Goal: Information Seeking & Learning: Learn about a topic

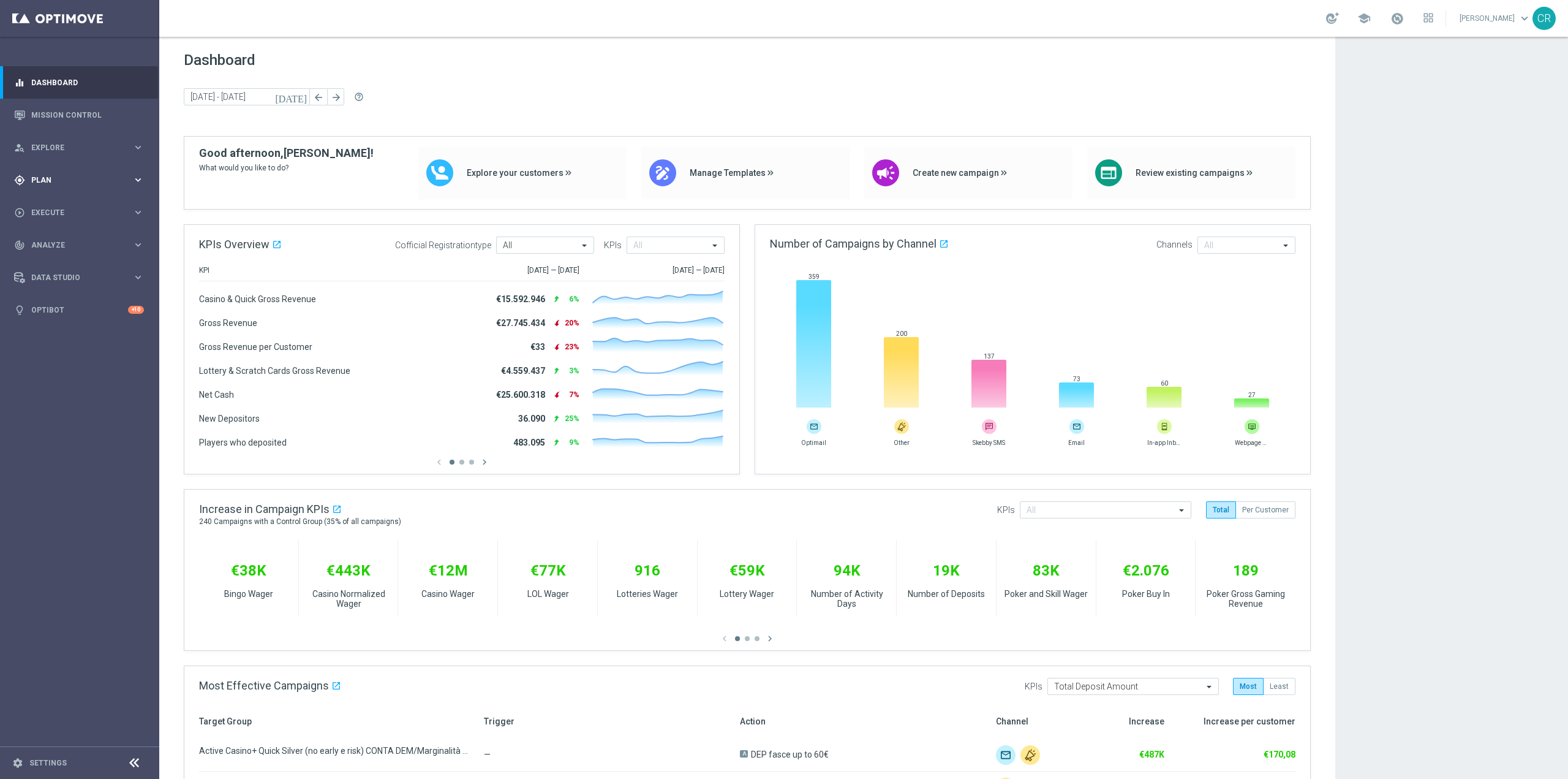
click at [104, 170] on div "gps_fixed Plan keyboard_arrow_right" at bounding box center [79, 180] width 158 height 33
click at [92, 203] on link "Target Groups" at bounding box center [80, 205] width 96 height 10
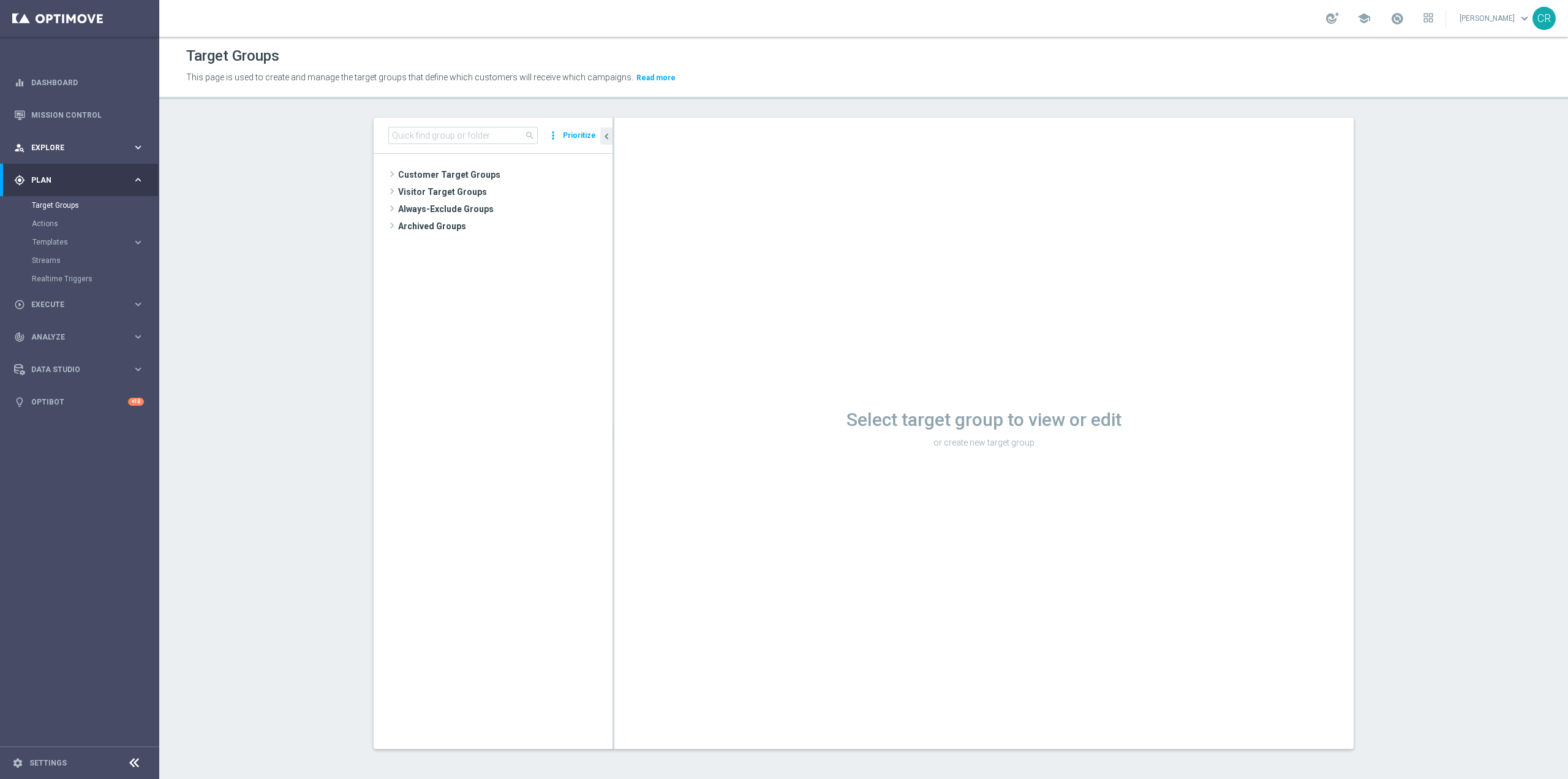
click at [84, 146] on span "Explore" at bounding box center [82, 147] width 101 height 7
click at [75, 171] on link "Customer Explorer" at bounding box center [80, 173] width 96 height 10
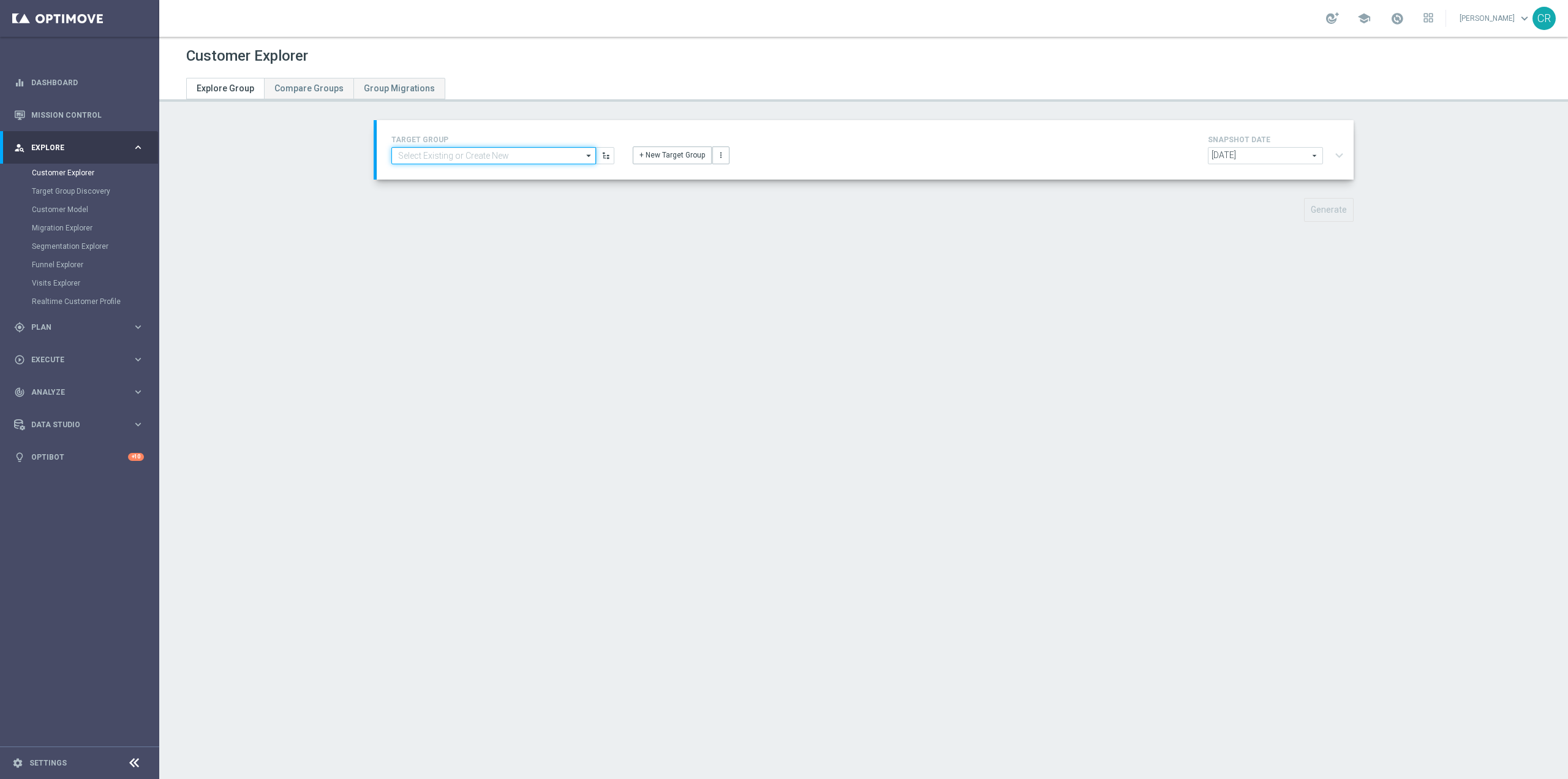
click at [536, 157] on input at bounding box center [494, 156] width 204 height 17
type input "m"
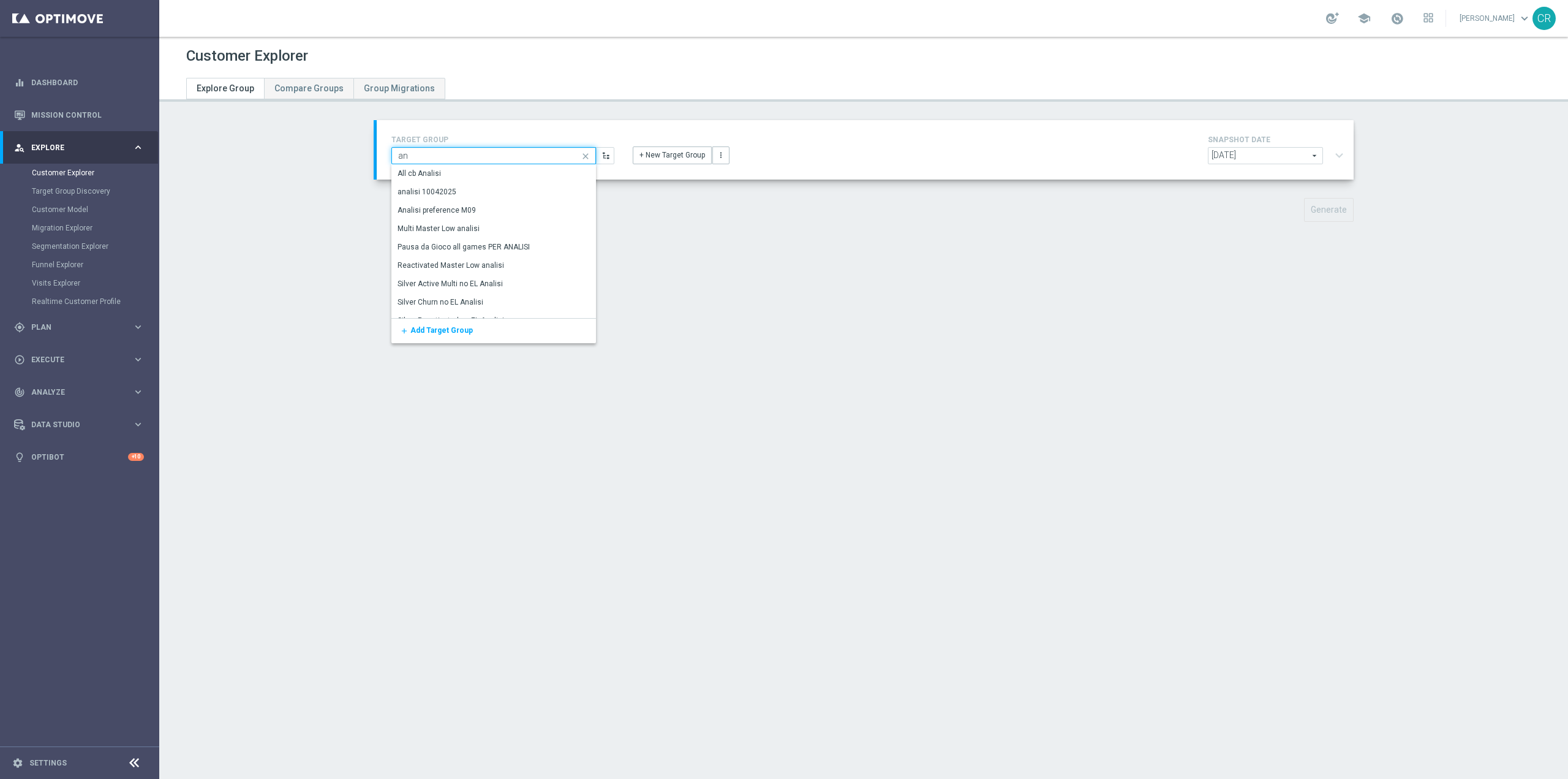
type input "a"
type input "m"
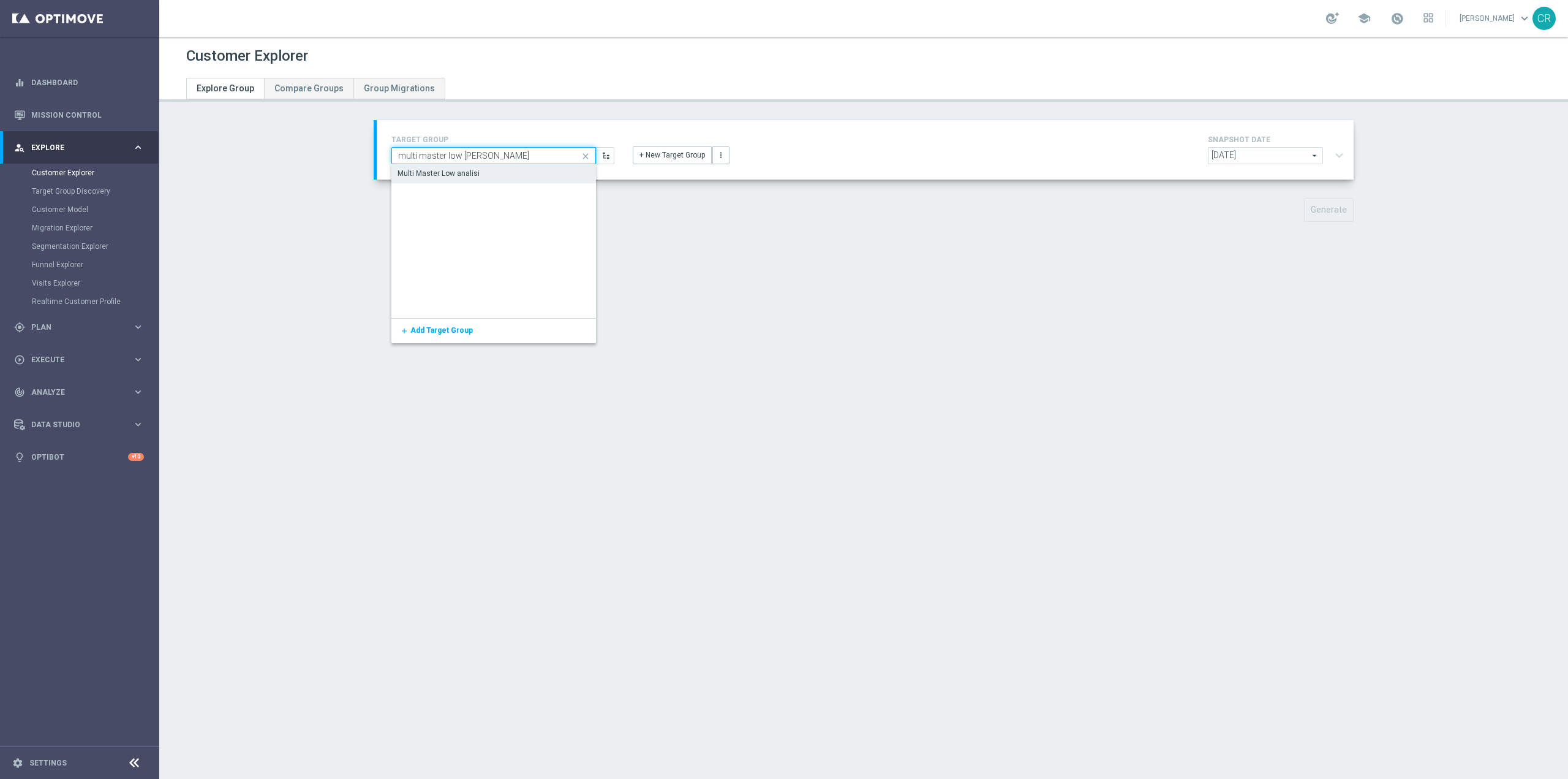
type input "multi master low ana"
click at [485, 177] on div "Multi Master Low analisi" at bounding box center [494, 173] width 204 height 17
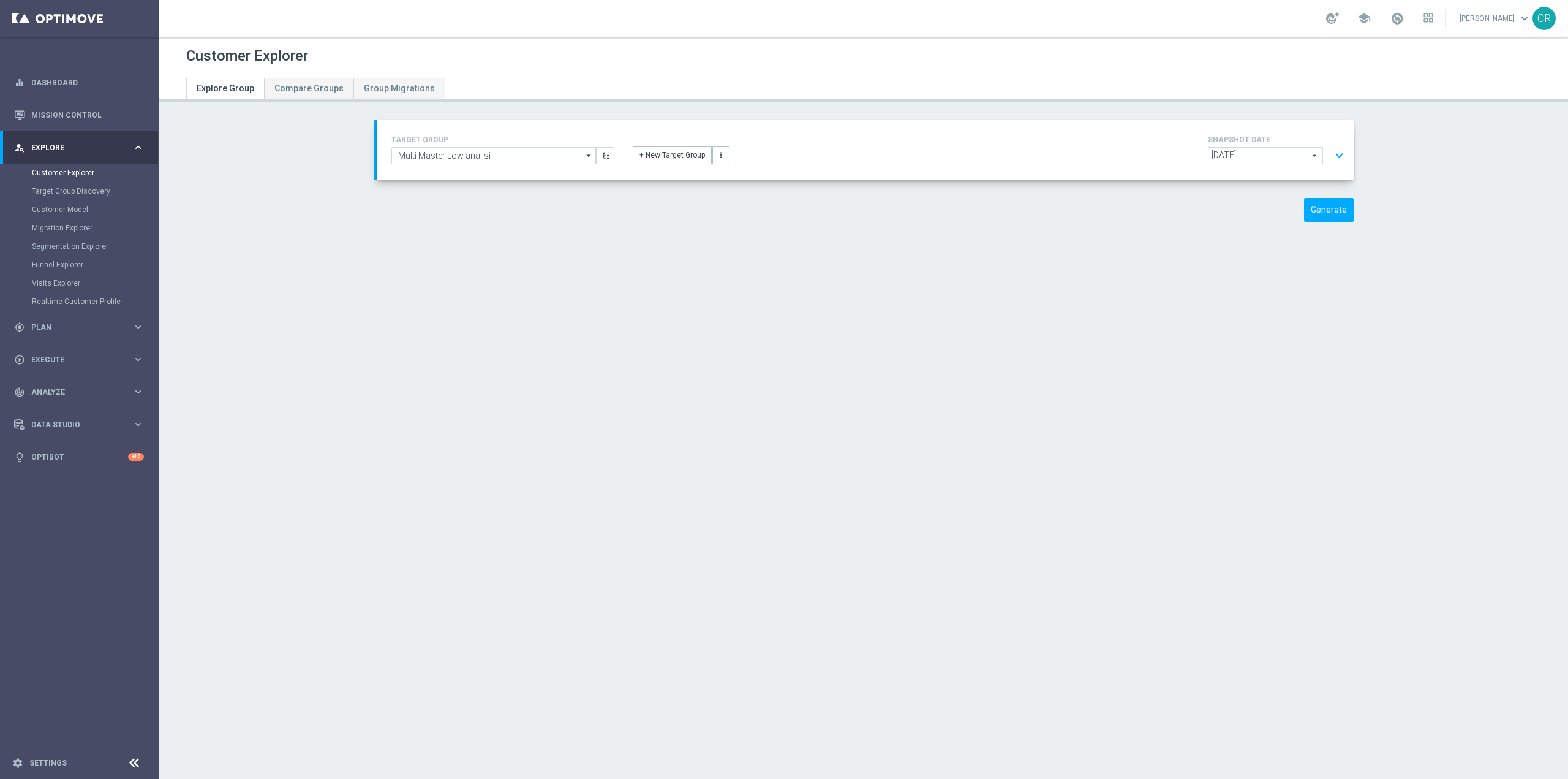
click at [1285, 157] on span "[DATE]" at bounding box center [1266, 156] width 114 height 16
click at [1258, 191] on span "[DATE]" at bounding box center [1266, 190] width 101 height 10
type input "[DATE]"
click at [1334, 212] on button "Generate" at bounding box center [1328, 210] width 50 height 24
click at [1334, 155] on button "expand_more" at bounding box center [1339, 156] width 18 height 24
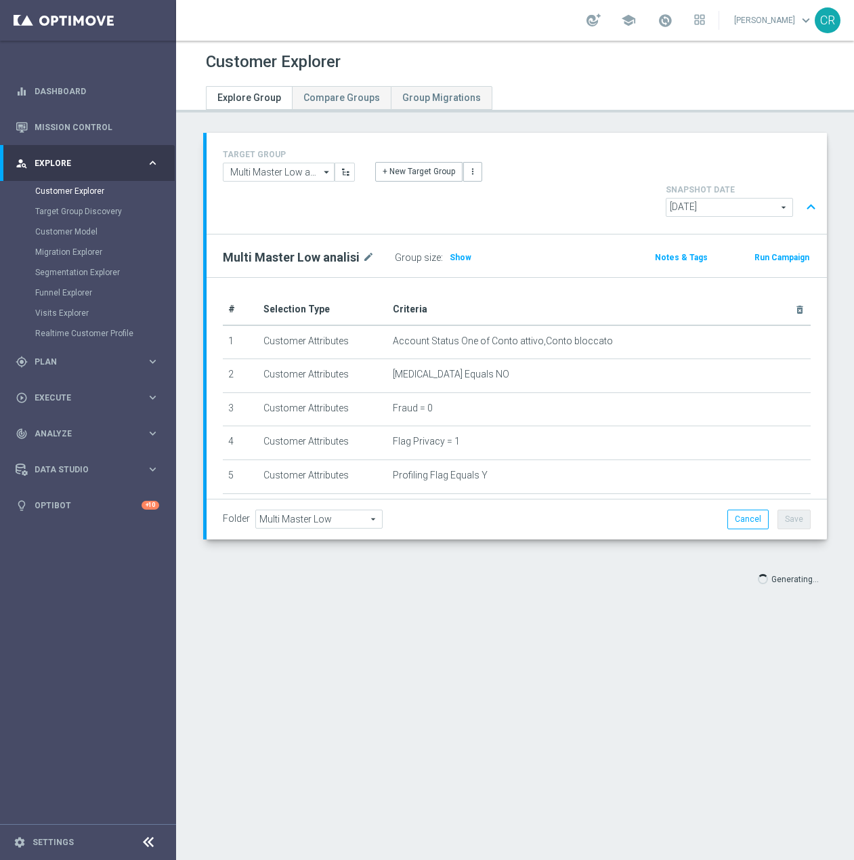
click at [455, 260] on span "Show" at bounding box center [461, 257] width 22 height 9
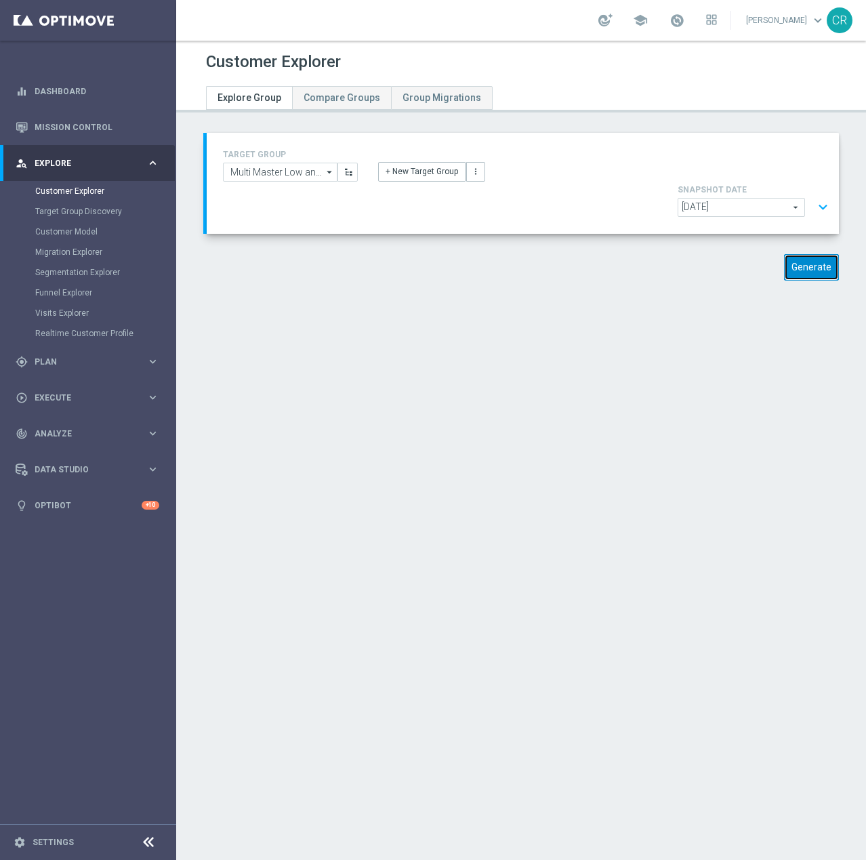
click at [812, 254] on button "Generate" at bounding box center [811, 267] width 55 height 26
click at [814, 194] on button "expand_more" at bounding box center [823, 207] width 20 height 26
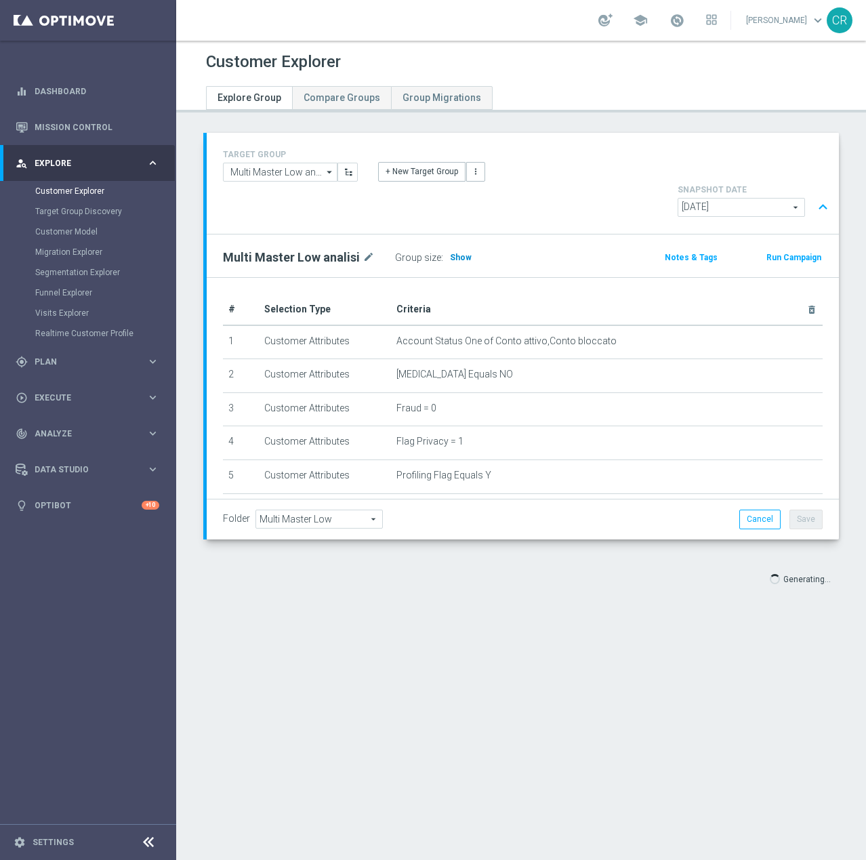
click at [450, 253] on span "Show" at bounding box center [461, 257] width 22 height 9
click at [816, 194] on button "expand_less" at bounding box center [823, 207] width 20 height 26
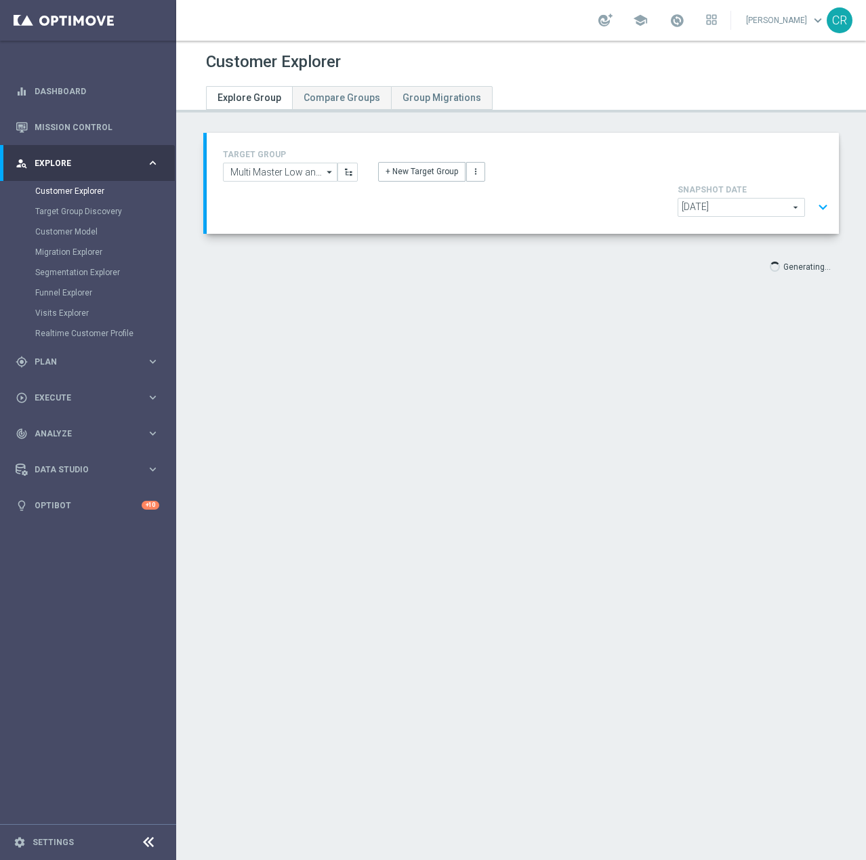
click at [816, 194] on button "expand_more" at bounding box center [823, 207] width 20 height 26
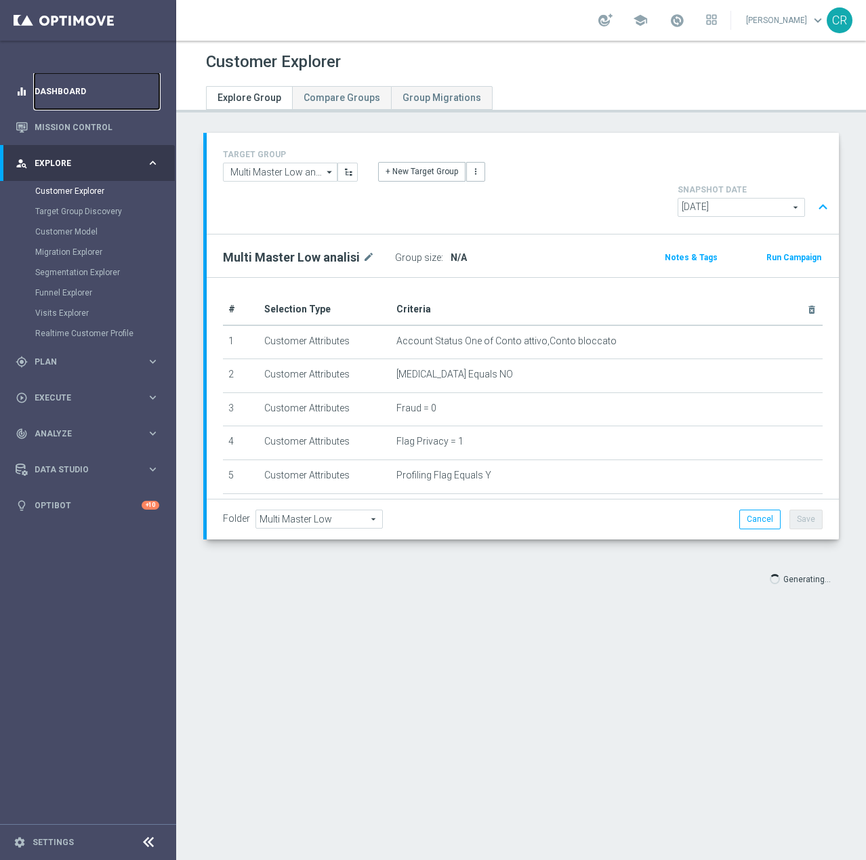
drag, startPoint x: 70, startPoint y: 91, endPoint x: 77, endPoint y: 93, distance: 7.3
click at [70, 91] on link "Dashboard" at bounding box center [97, 91] width 125 height 36
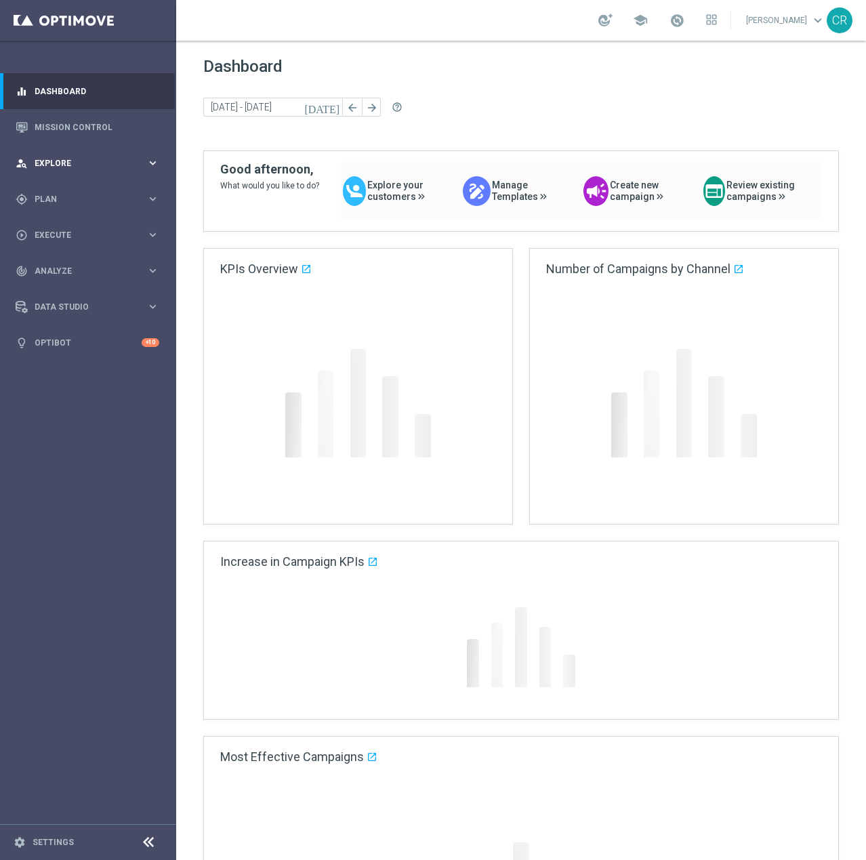
click at [60, 159] on span "Explore" at bounding box center [91, 163] width 112 height 8
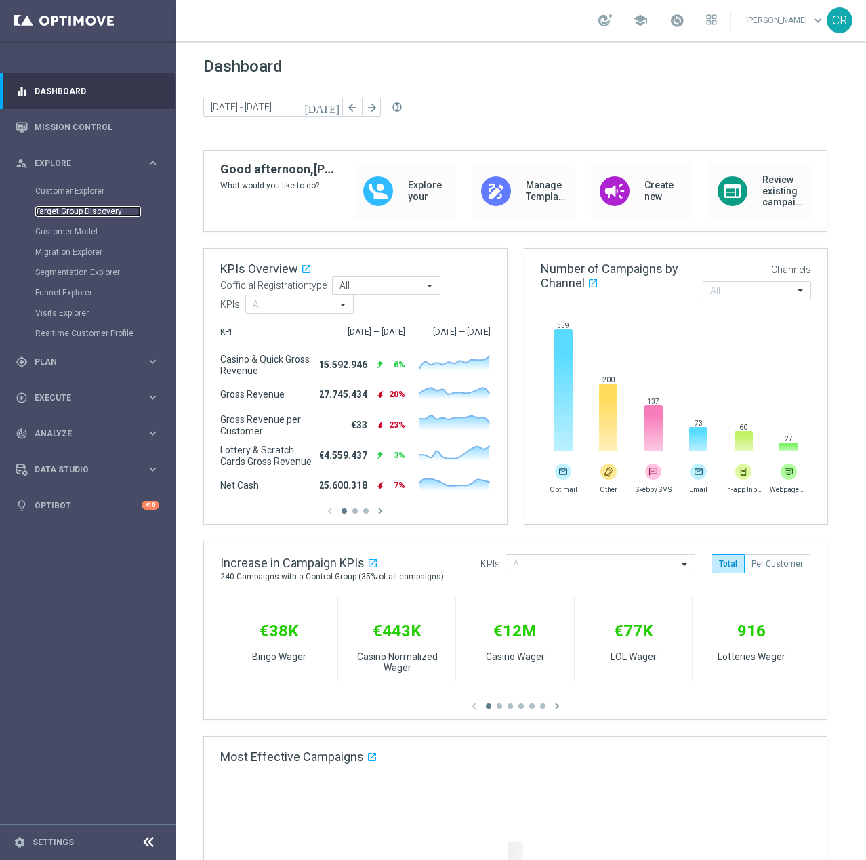
click at [79, 209] on link "Target Group Discovery" at bounding box center [88, 211] width 106 height 11
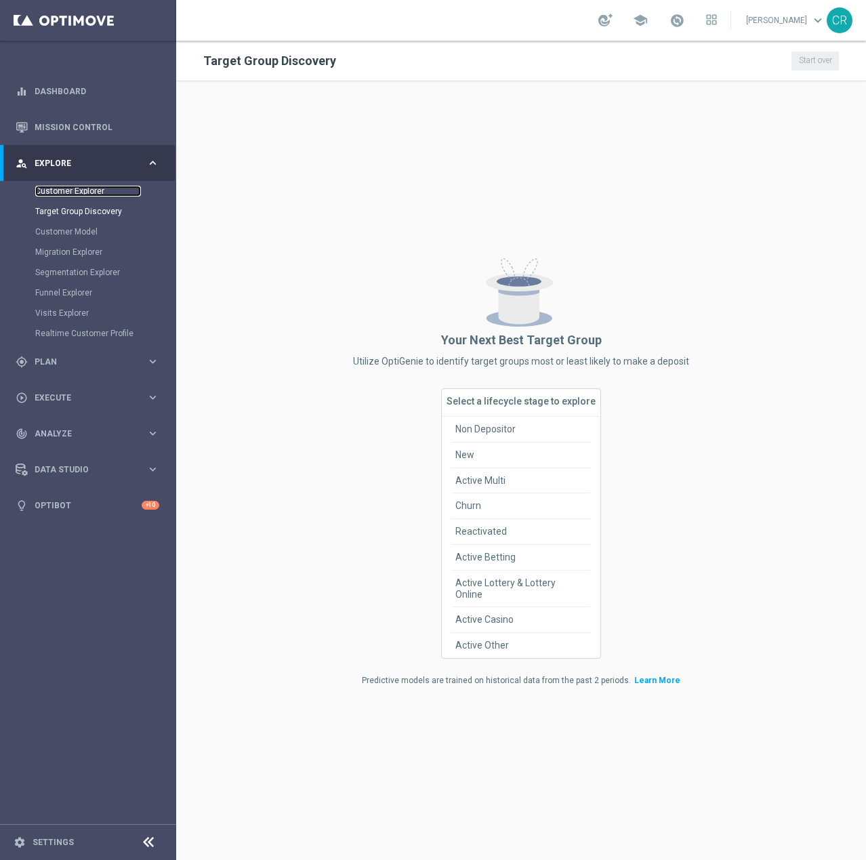
click at [60, 189] on link "Customer Explorer" at bounding box center [88, 191] width 106 height 11
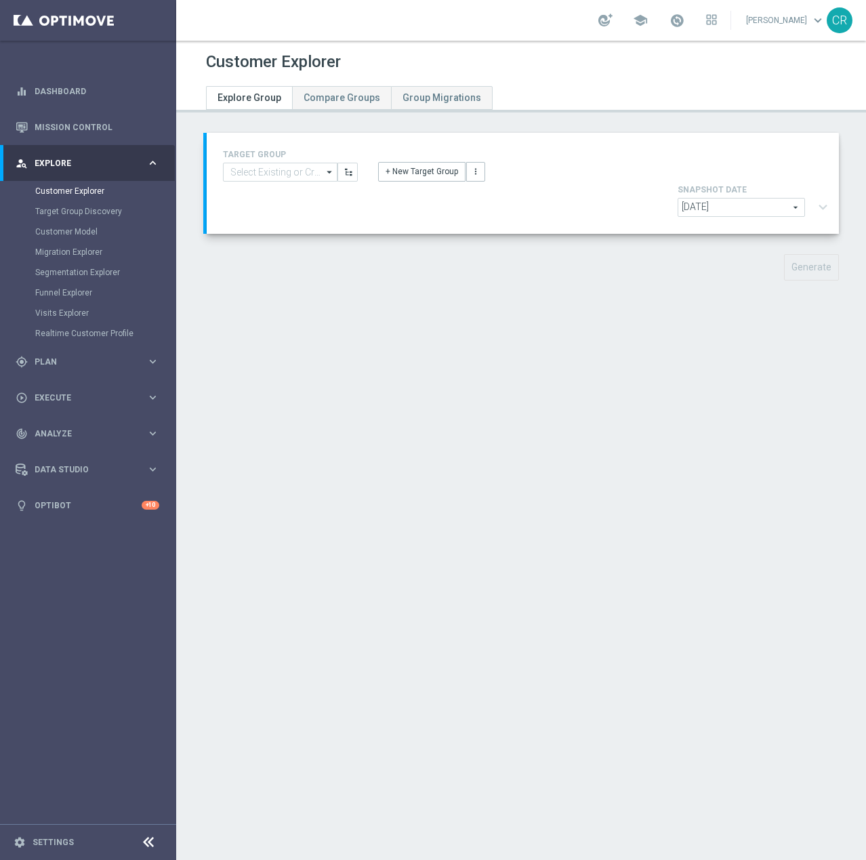
click at [757, 198] on span "[DATE]" at bounding box center [741, 207] width 126 height 18
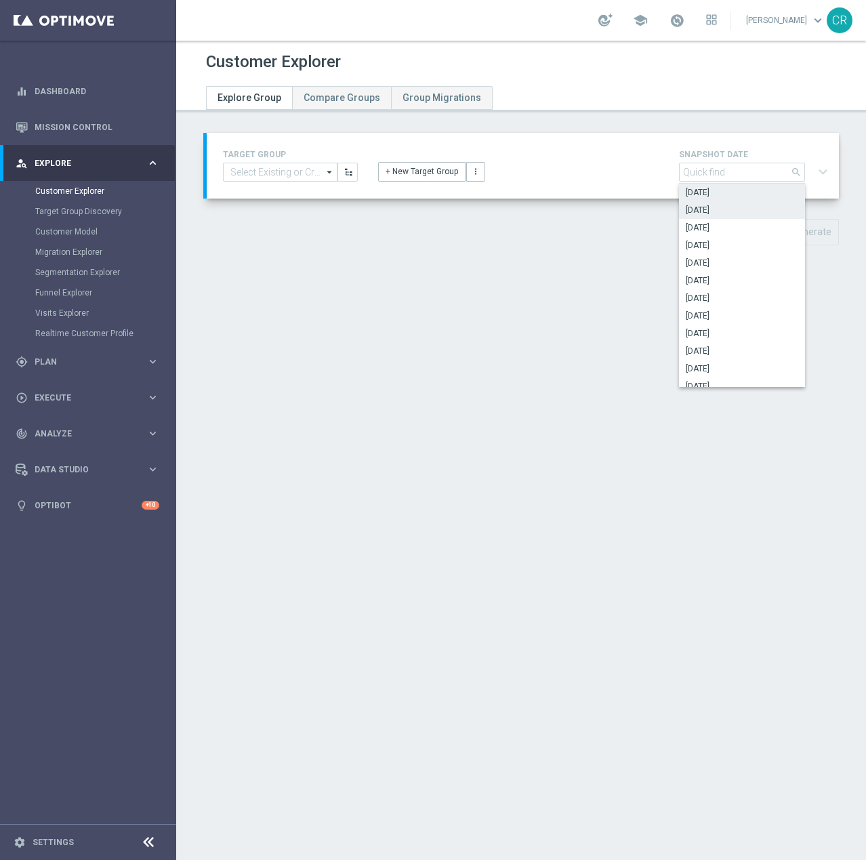
click at [738, 207] on span "[DATE]" at bounding box center [742, 210] width 112 height 11
type input "[DATE]"
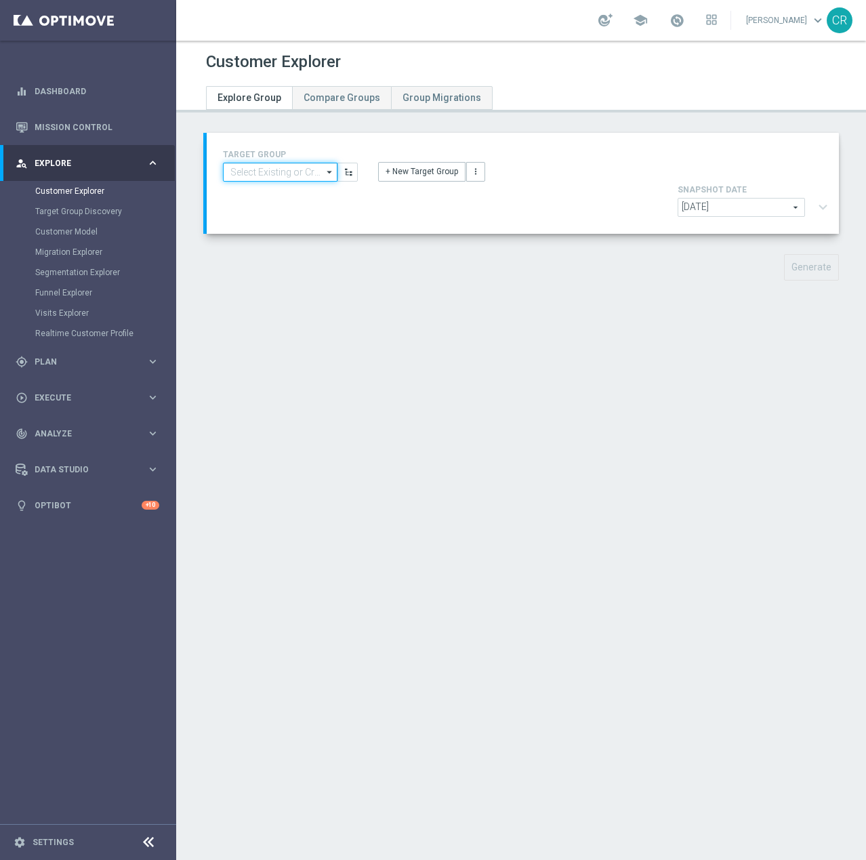
click at [285, 176] on input at bounding box center [280, 172] width 114 height 19
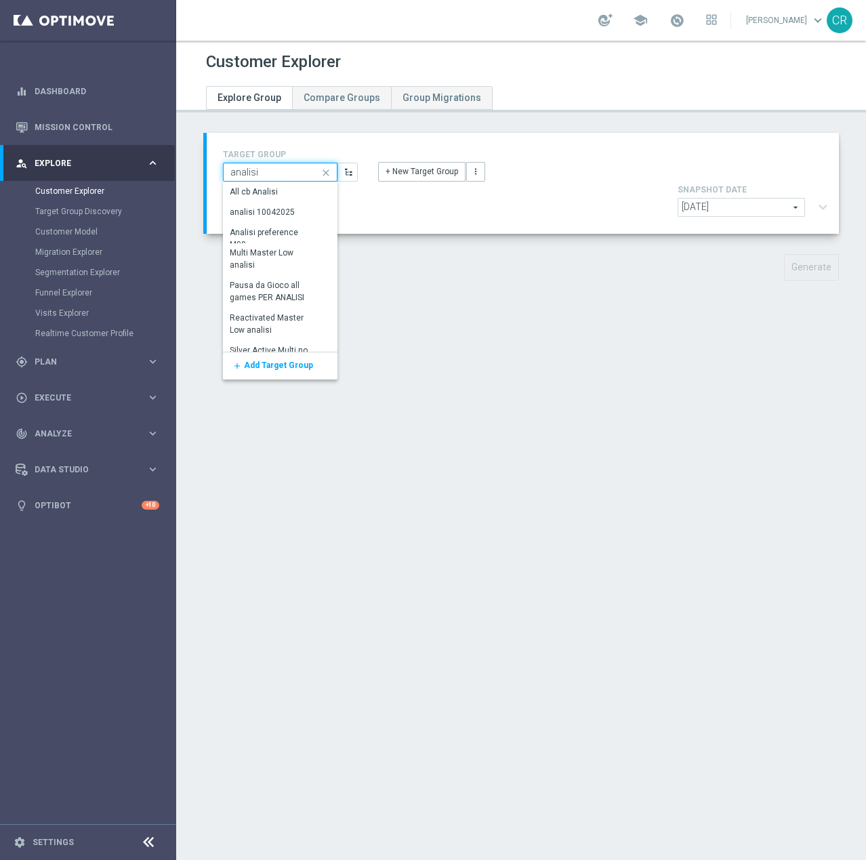
click at [274, 169] on input "analisi" at bounding box center [280, 172] width 114 height 19
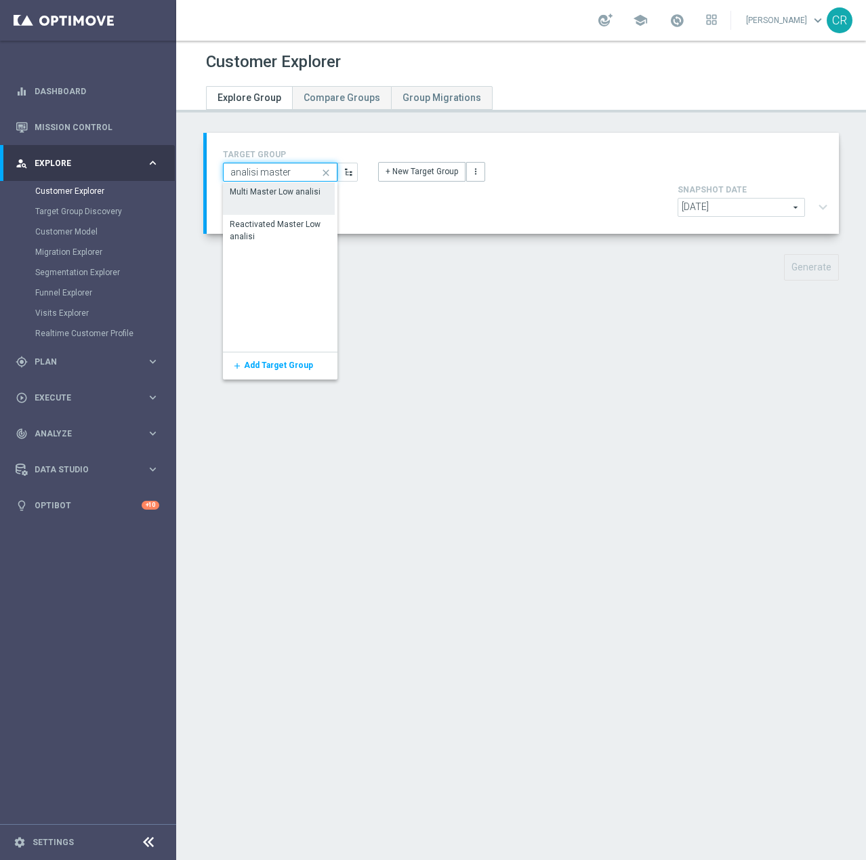
type input "analisi master"
click at [291, 197] on div "Multi Master Low analisi" at bounding box center [275, 192] width 91 height 12
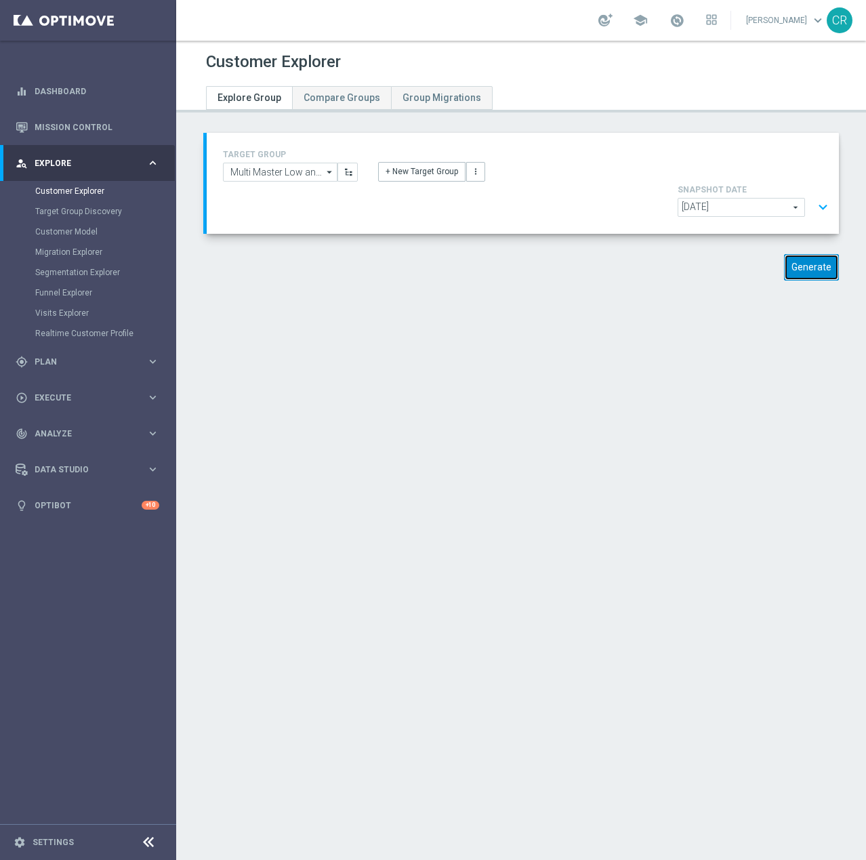
click at [784, 254] on button "Generate" at bounding box center [811, 267] width 55 height 26
click at [813, 194] on button "expand_more" at bounding box center [823, 207] width 20 height 26
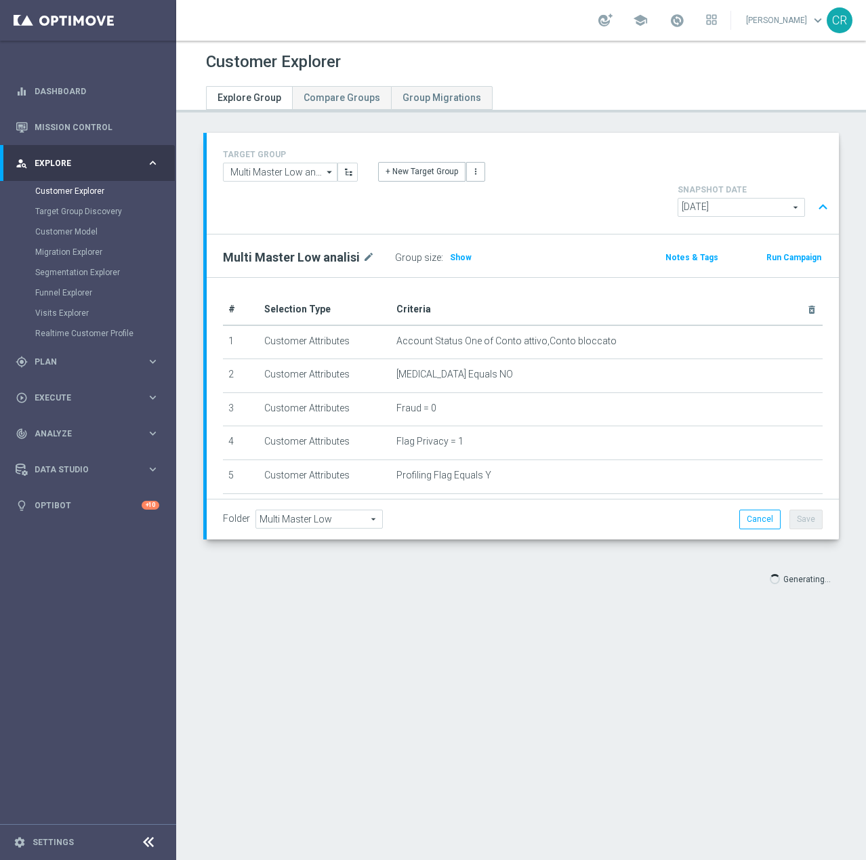
drag, startPoint x: 461, startPoint y: 222, endPoint x: 484, endPoint y: 228, distance: 23.0
click at [461, 253] on span "Show" at bounding box center [461, 257] width 22 height 9
click at [55, 93] on link "Dashboard" at bounding box center [97, 91] width 125 height 36
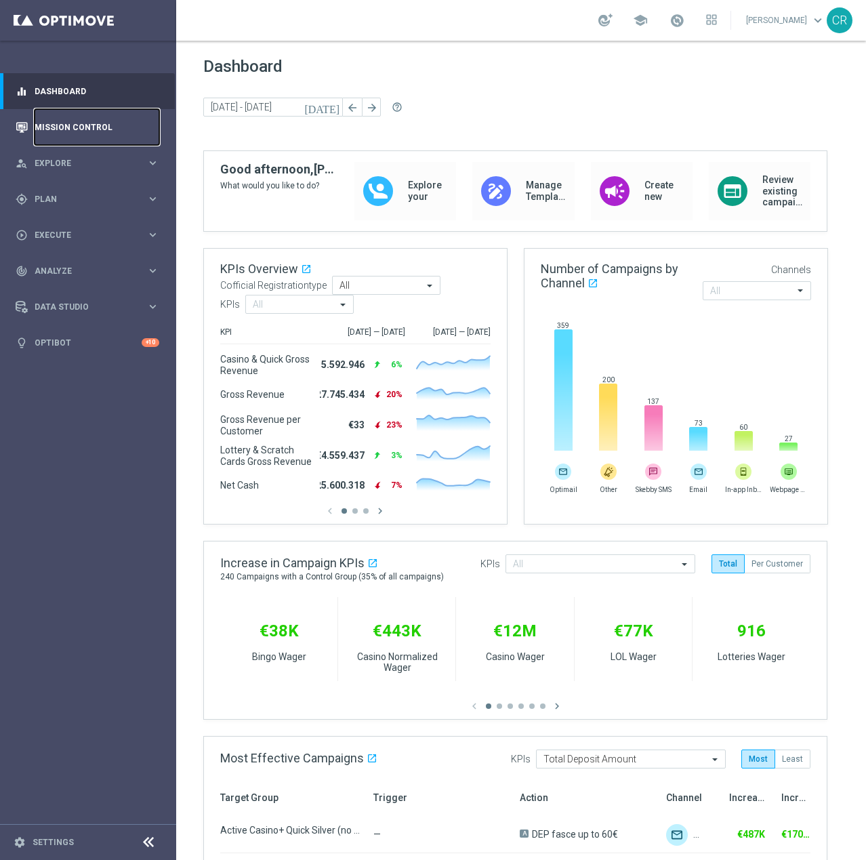
click at [64, 133] on link "Mission Control" at bounding box center [97, 127] width 125 height 36
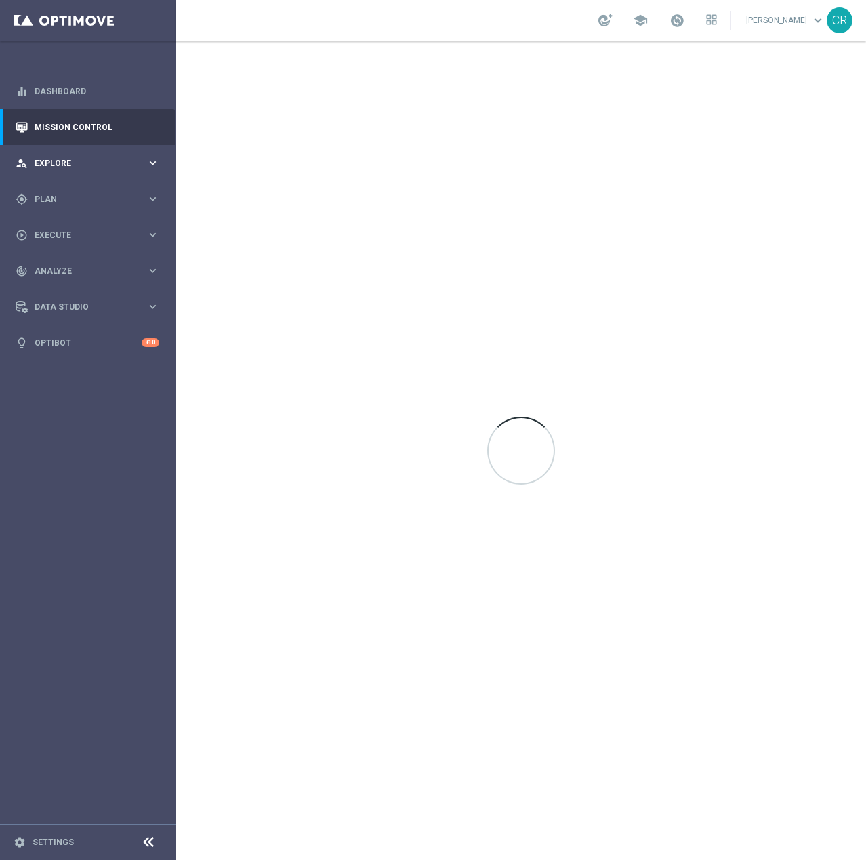
click at [75, 164] on span "Explore" at bounding box center [91, 163] width 112 height 8
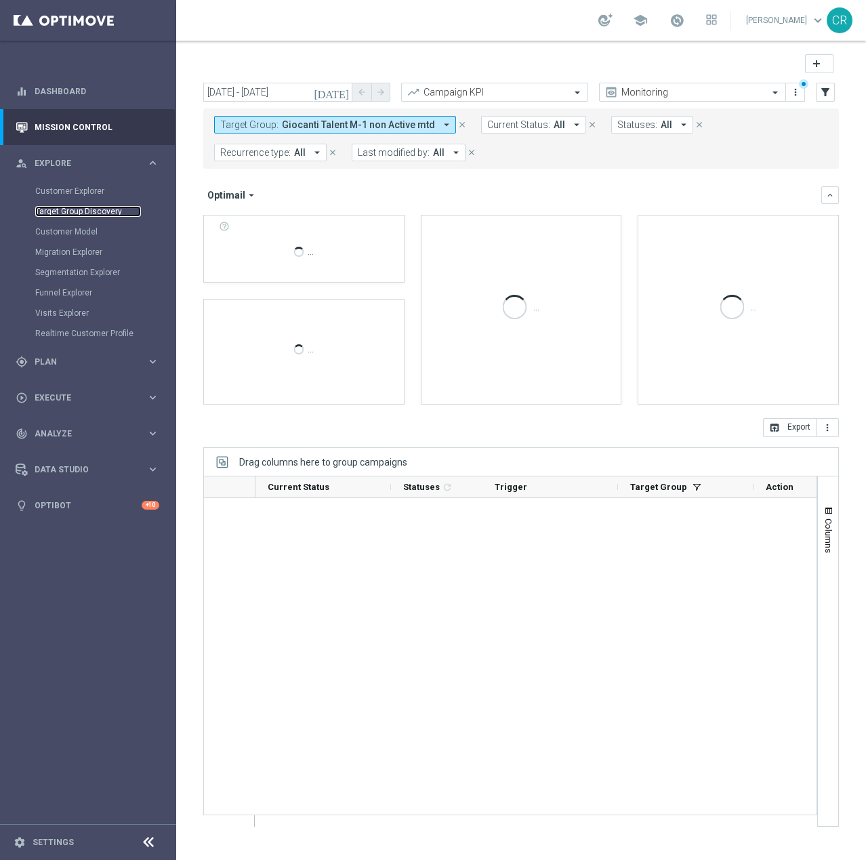
click at [60, 216] on link "Target Group Discovery" at bounding box center [88, 211] width 106 height 11
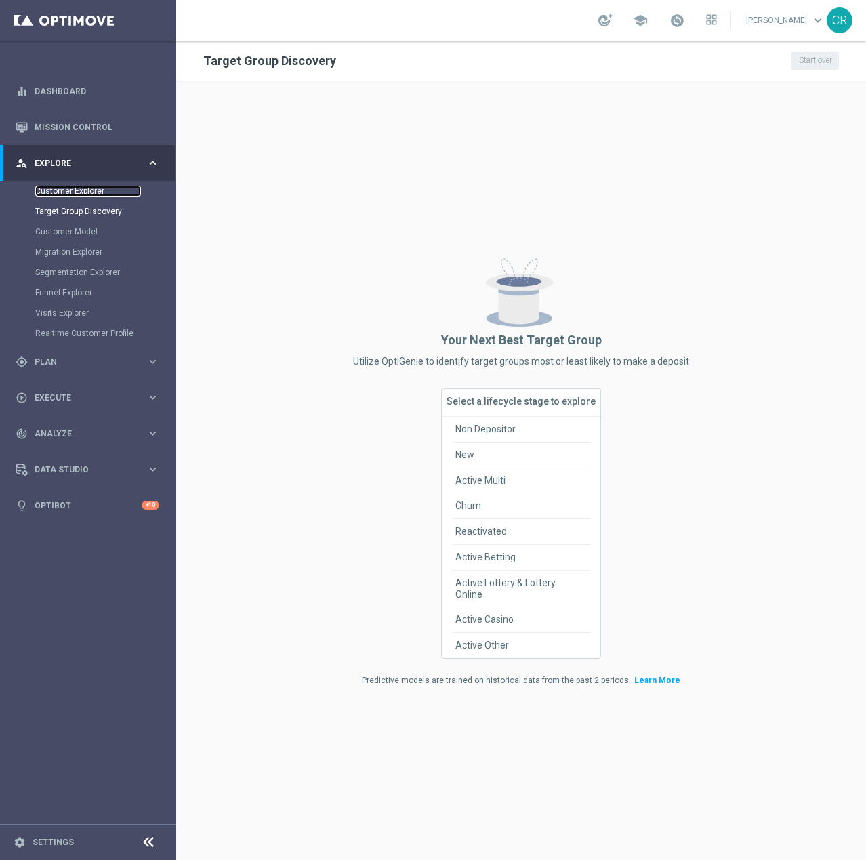
click at [67, 192] on link "Customer Explorer" at bounding box center [88, 191] width 106 height 11
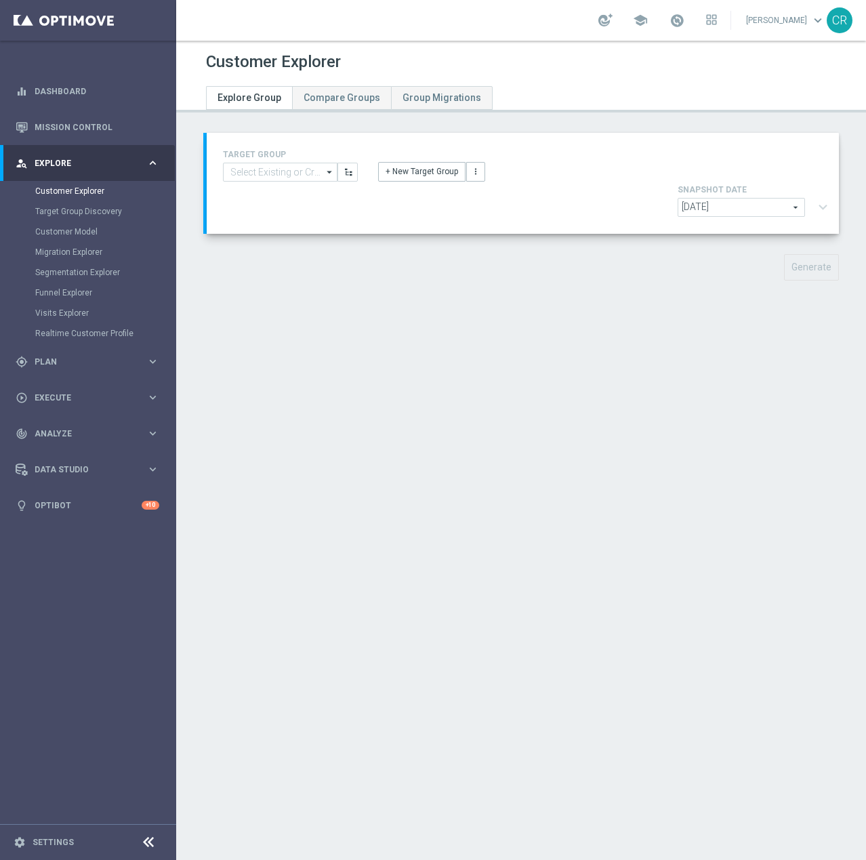
click at [751, 198] on span "[DATE]" at bounding box center [741, 207] width 126 height 18
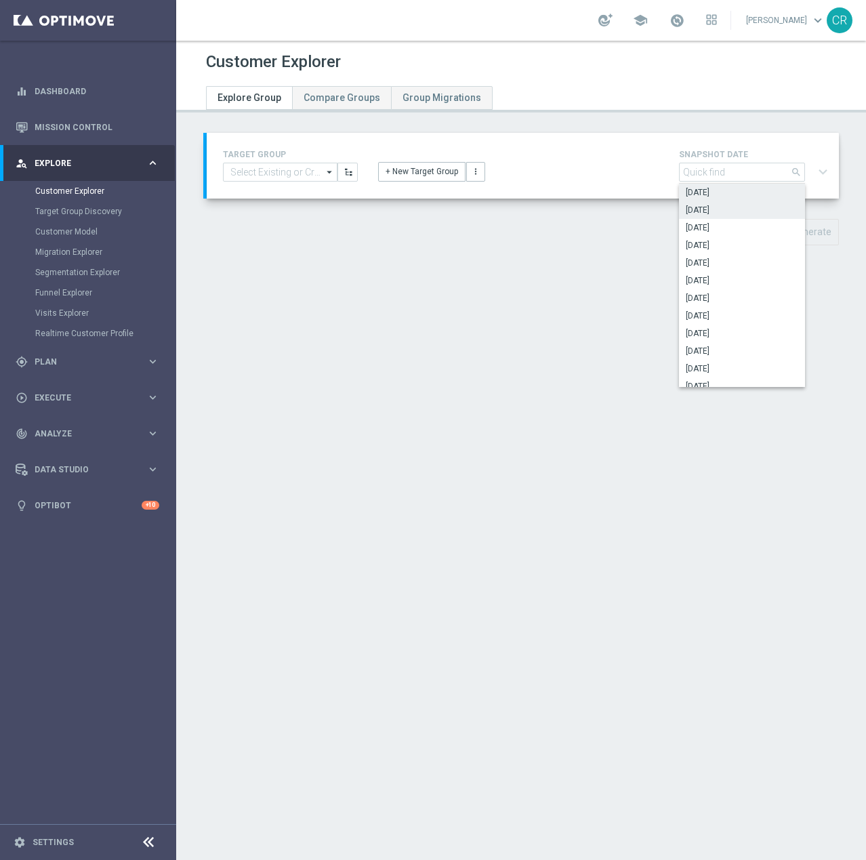
click at [734, 214] on span "[DATE]" at bounding box center [742, 210] width 112 height 11
type input "[DATE]"
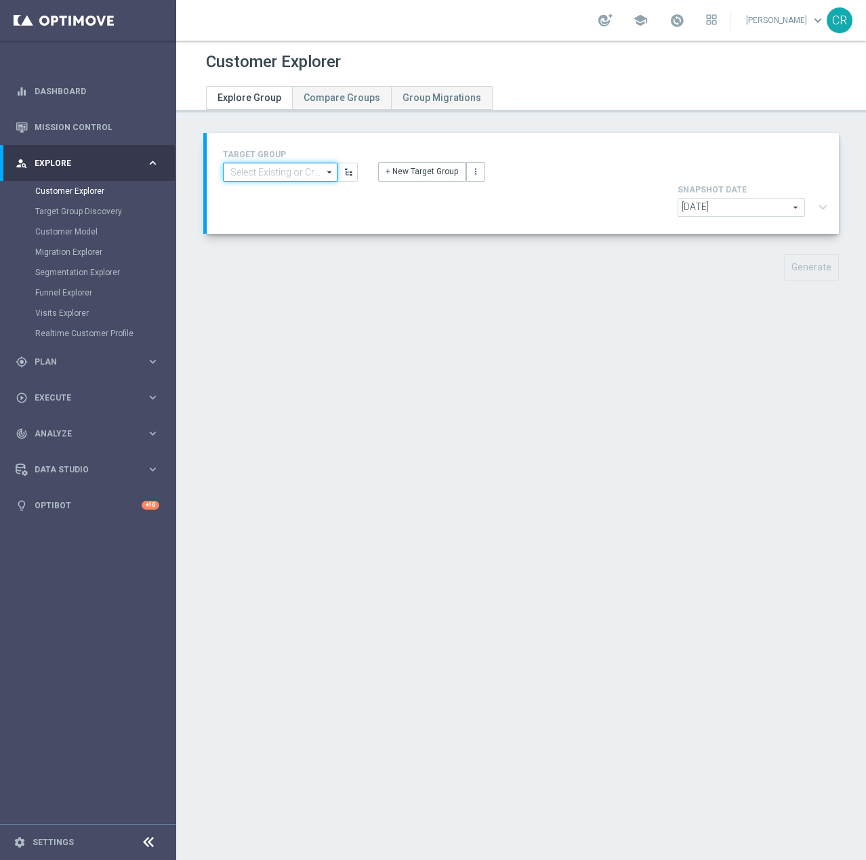
click at [279, 177] on input at bounding box center [280, 172] width 114 height 19
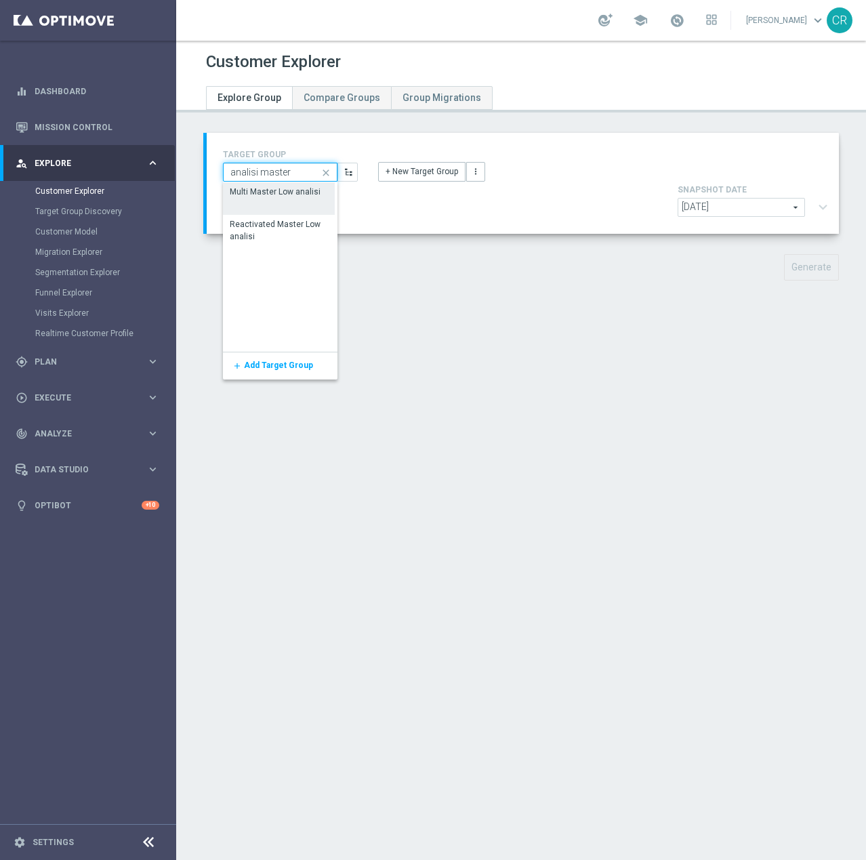
type input "analisi master"
click at [279, 182] on div "Multi Master Low analisi" at bounding box center [279, 192] width 112 height 20
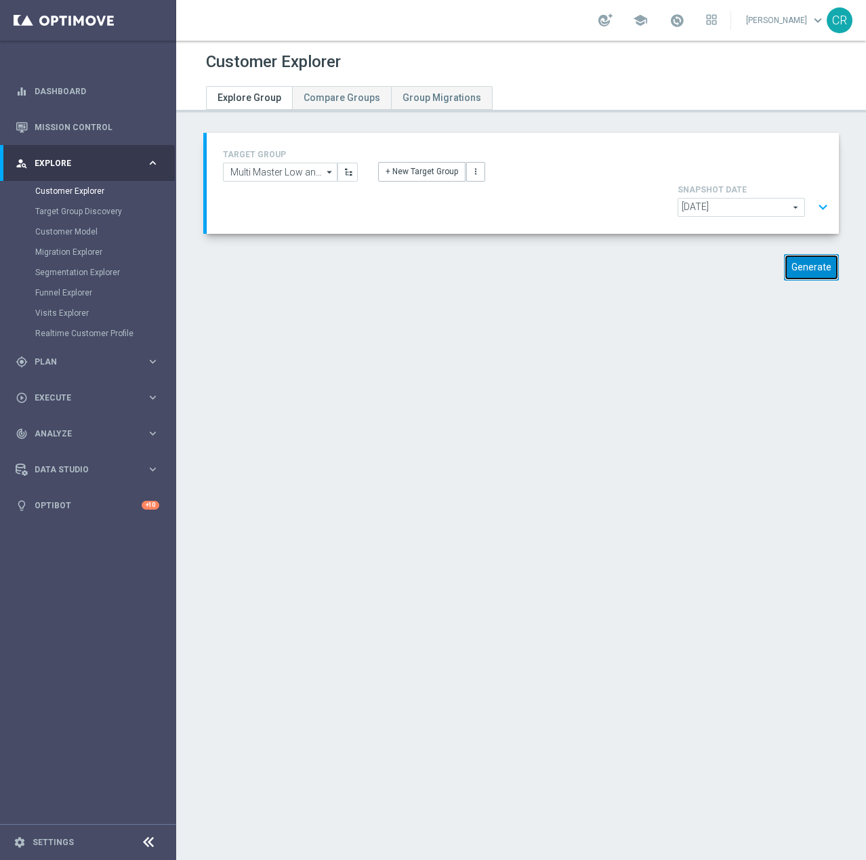
click at [810, 254] on button "Generate" at bounding box center [811, 267] width 55 height 26
click at [813, 194] on button "expand_more" at bounding box center [823, 207] width 20 height 26
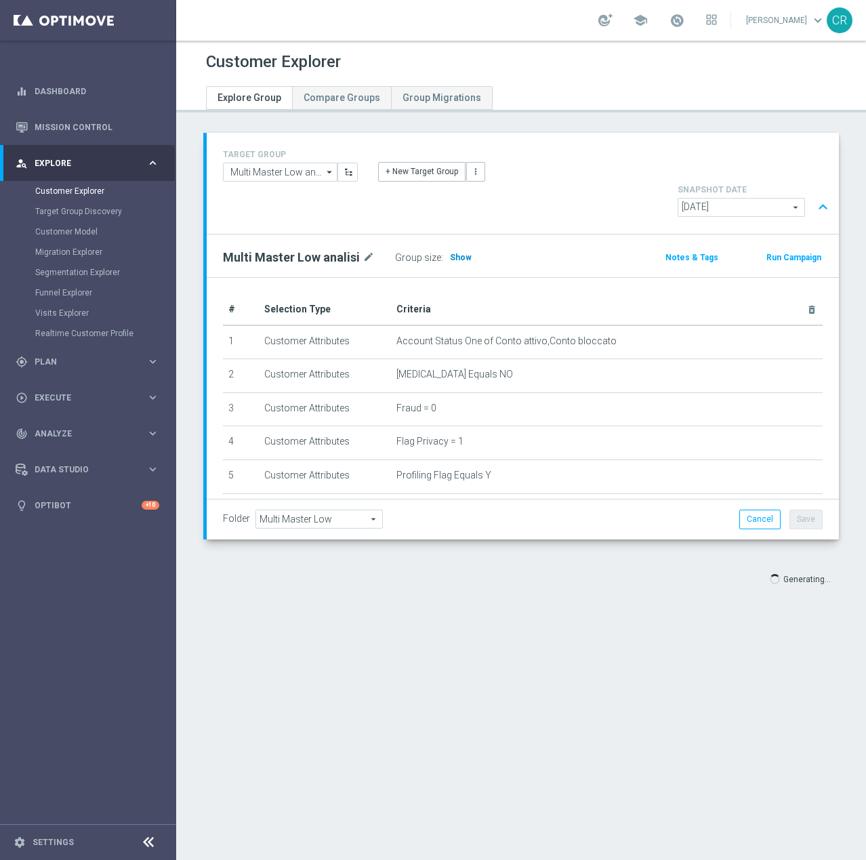
click at [453, 253] on span "Show" at bounding box center [461, 257] width 22 height 9
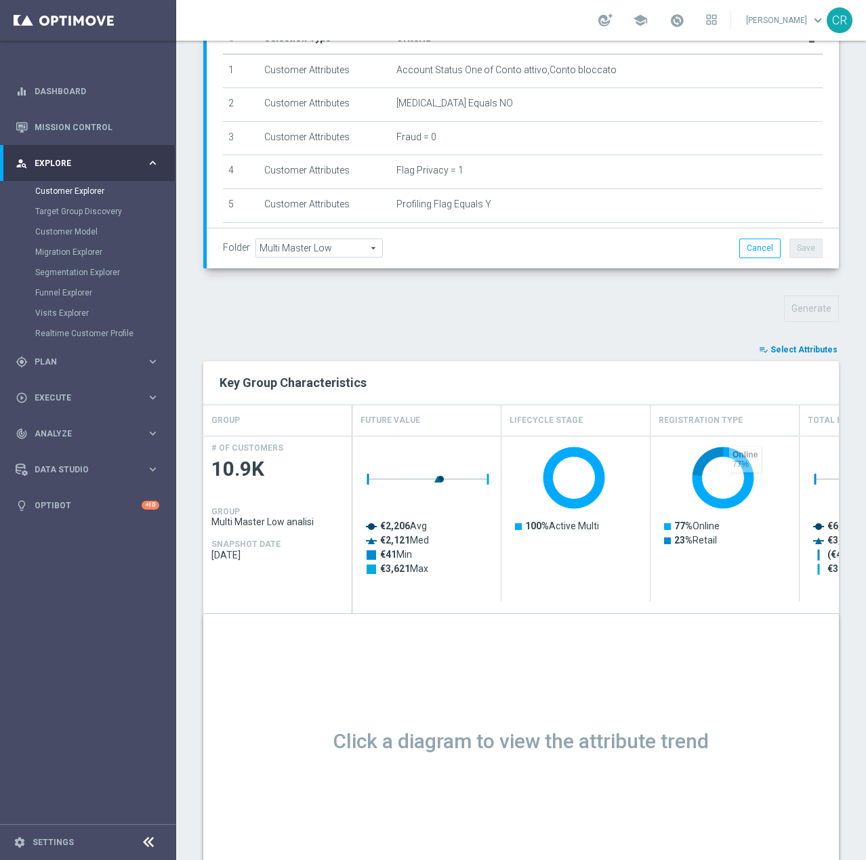
scroll to position [203, 0]
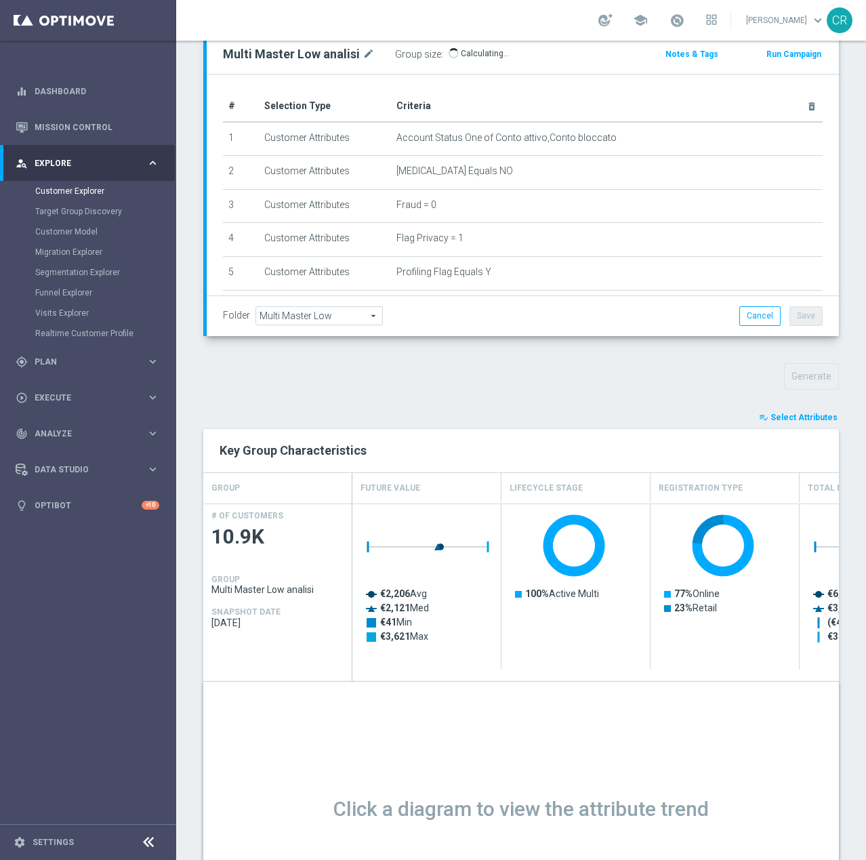
click at [796, 413] on span "Select Attributes" at bounding box center [803, 417] width 67 height 9
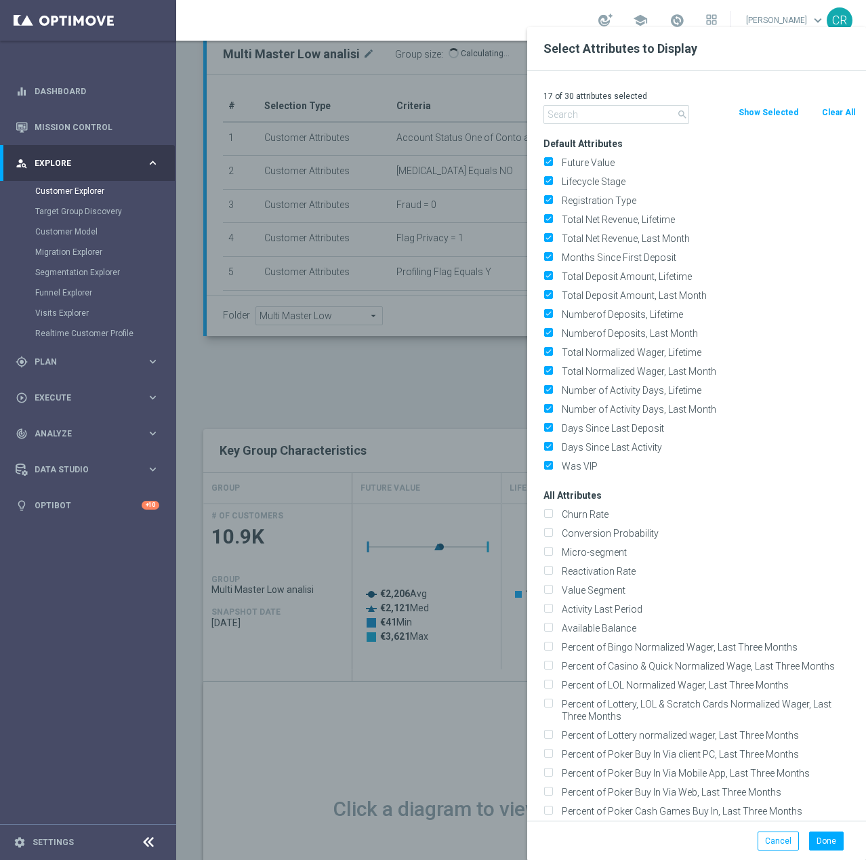
click at [831, 111] on button "Clear All" at bounding box center [838, 112] width 36 height 15
checkbox input "false"
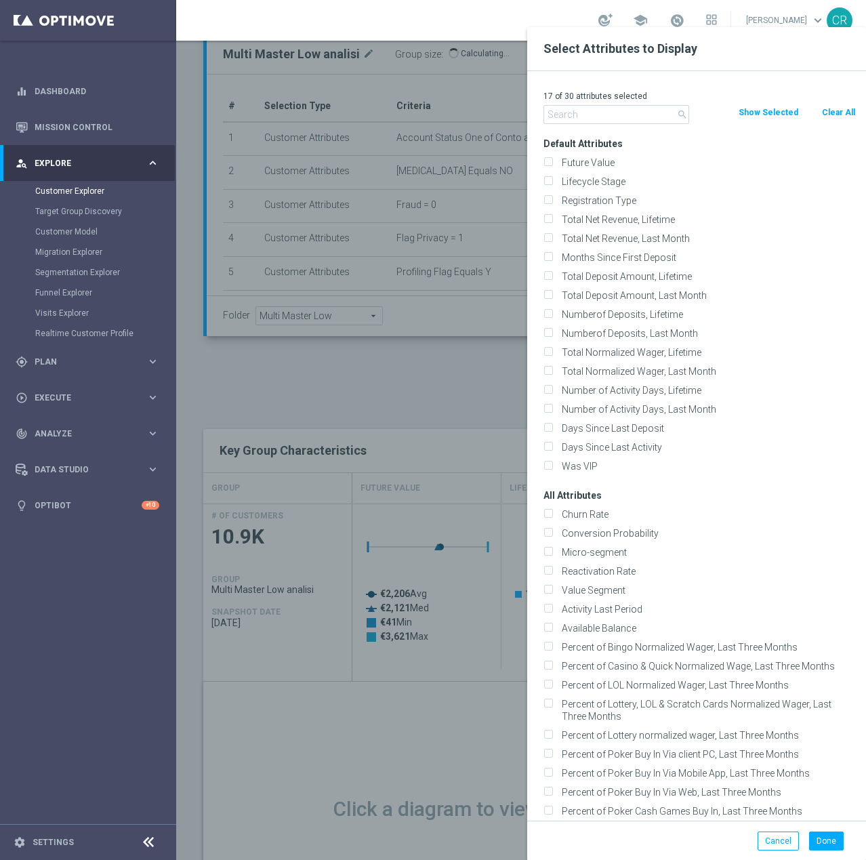
checkbox input "false"
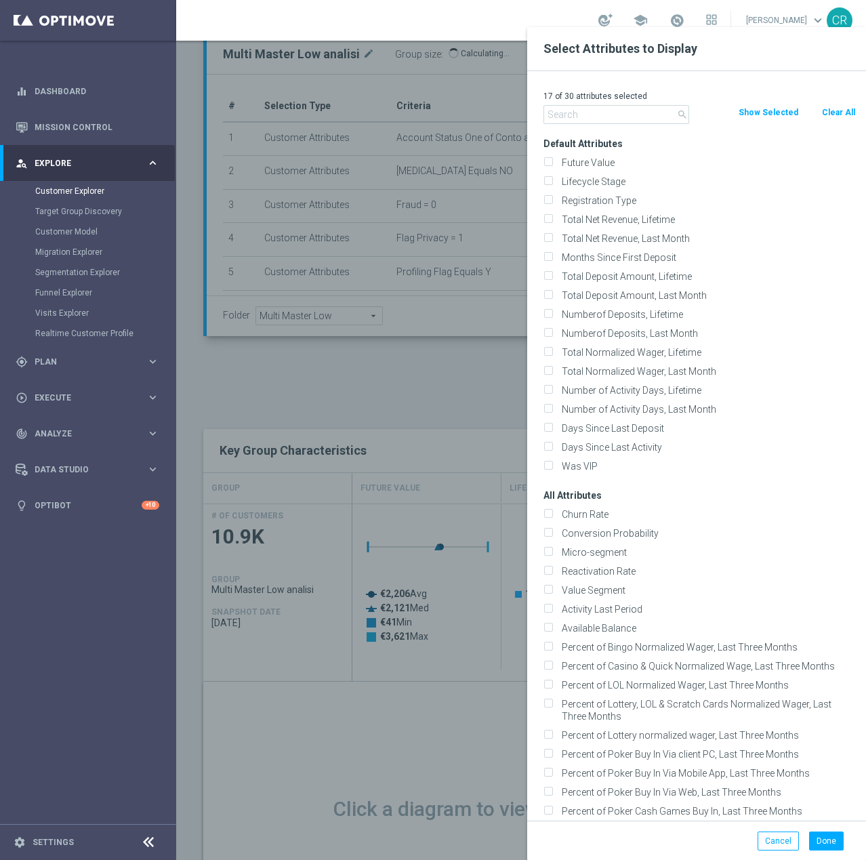
checkbox input "false"
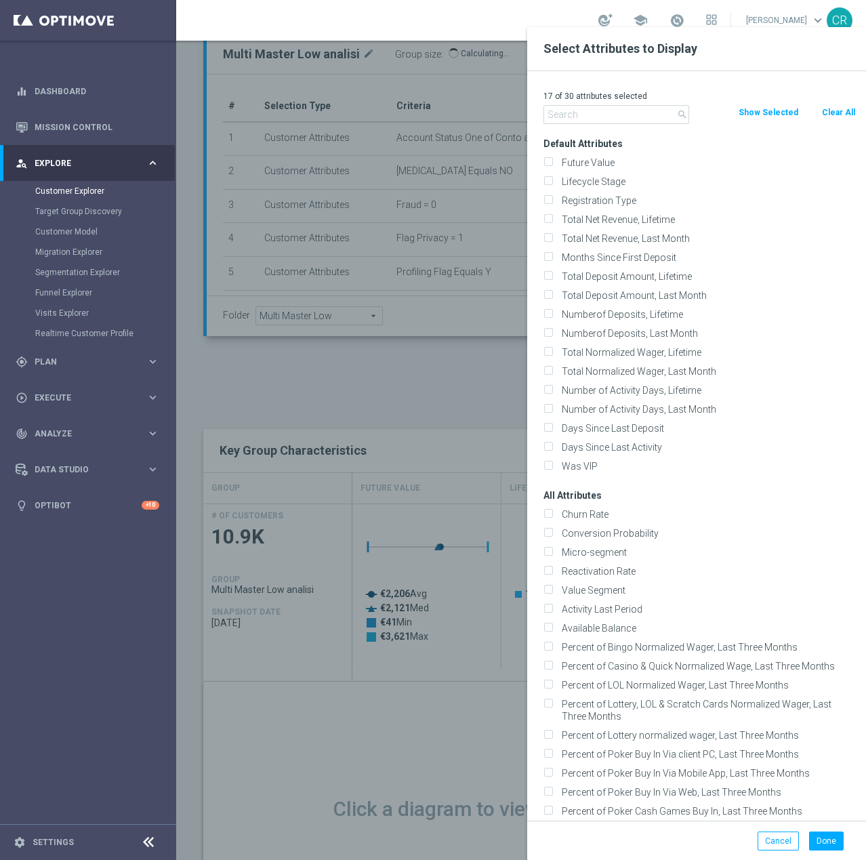
checkbox input "false"
click at [547, 182] on input "Lifecycle Stage" at bounding box center [547, 183] width 9 height 9
checkbox input "true"
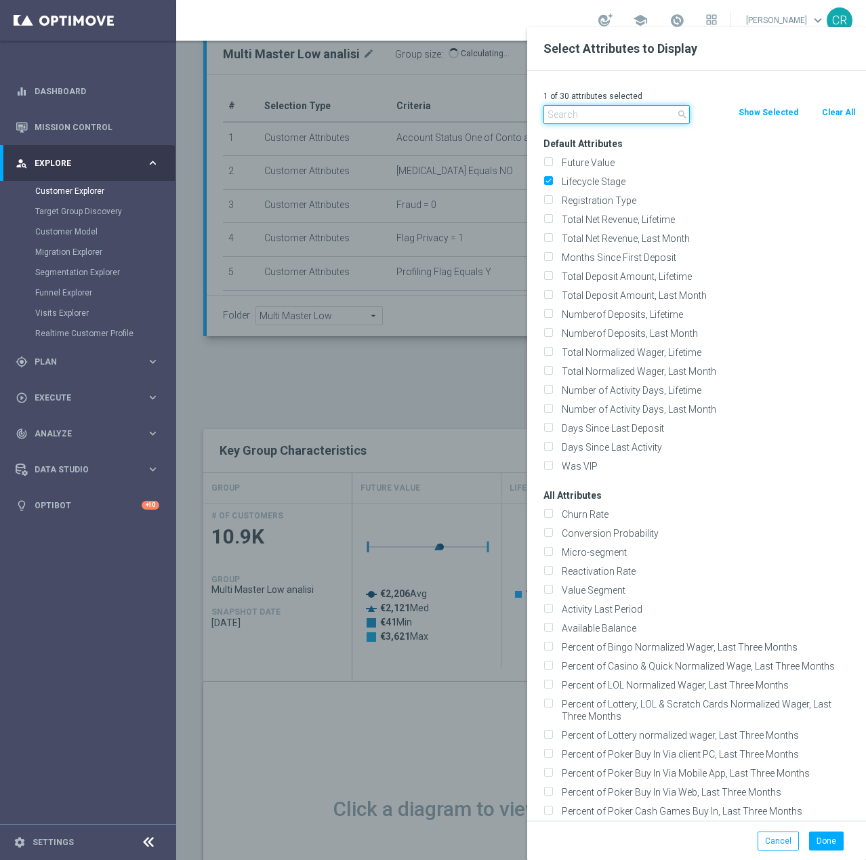
click at [601, 119] on input "text" at bounding box center [616, 114] width 146 height 19
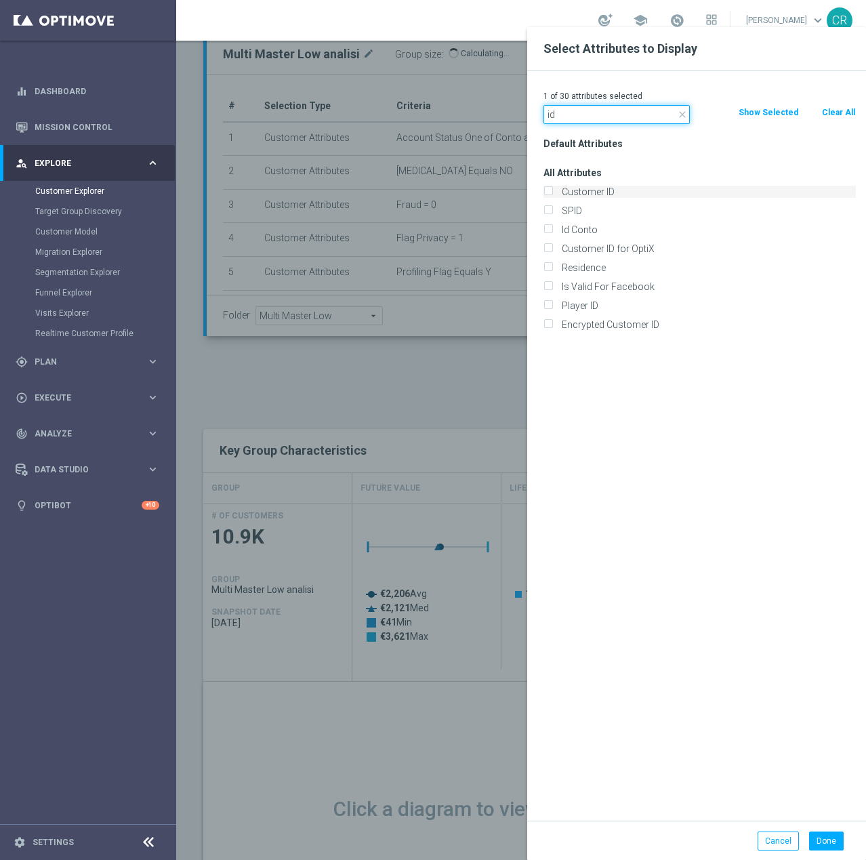
type input "id"
click at [549, 192] on input "Customer ID" at bounding box center [547, 193] width 9 height 9
checkbox input "true"
click at [549, 229] on input "Id Conto" at bounding box center [547, 231] width 9 height 9
checkbox input "true"
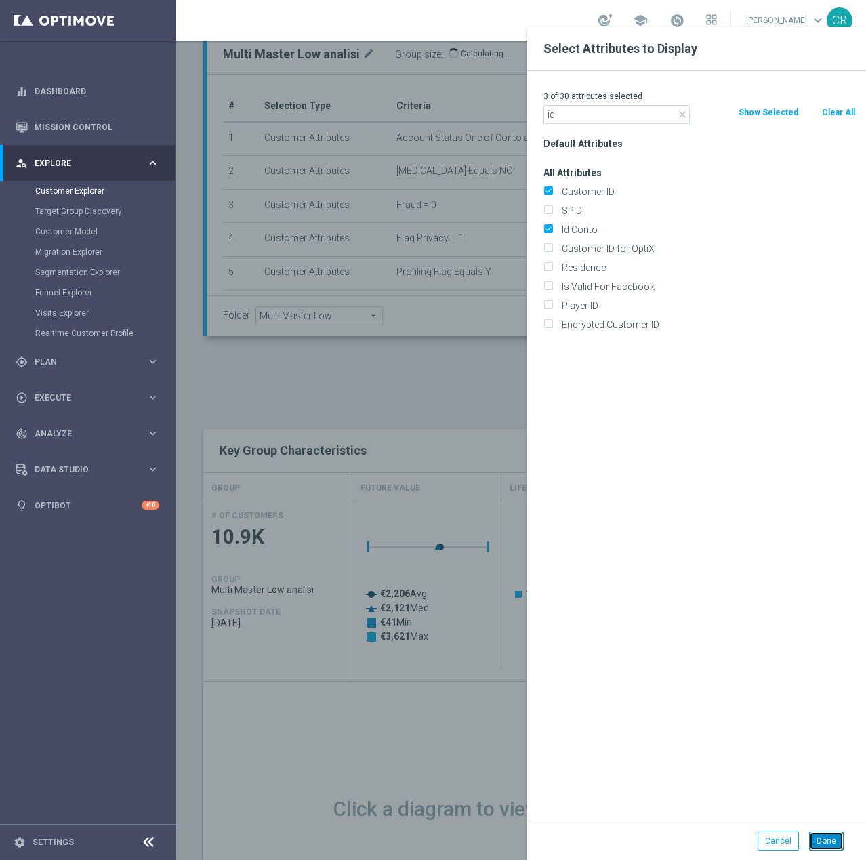
click at [825, 843] on button "Done" at bounding box center [826, 840] width 35 height 19
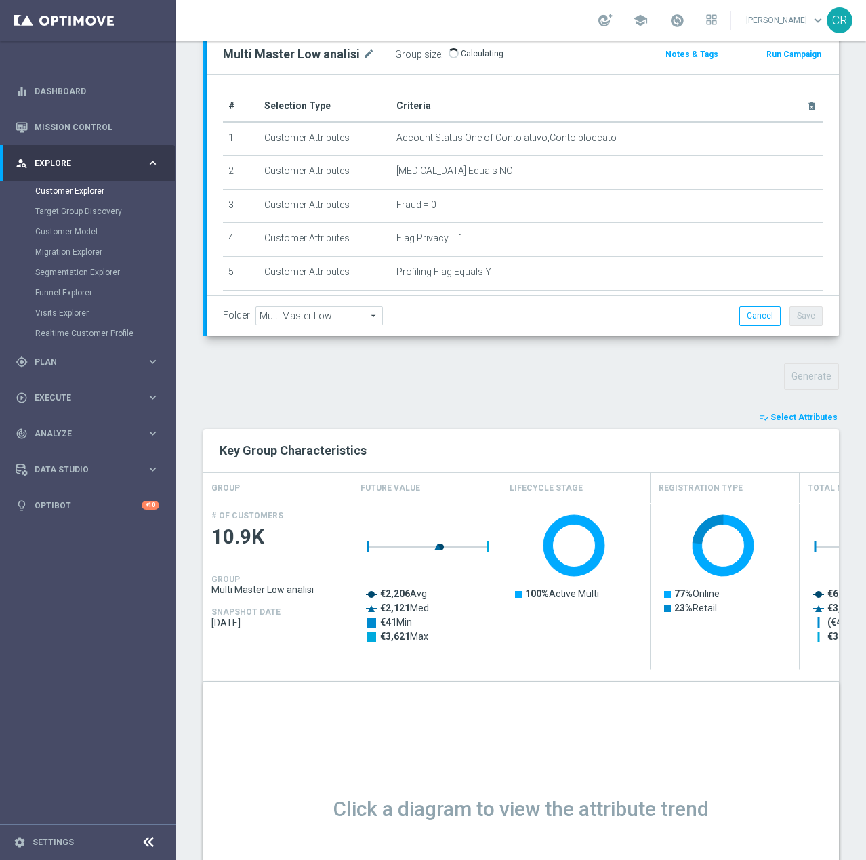
type input "Search"
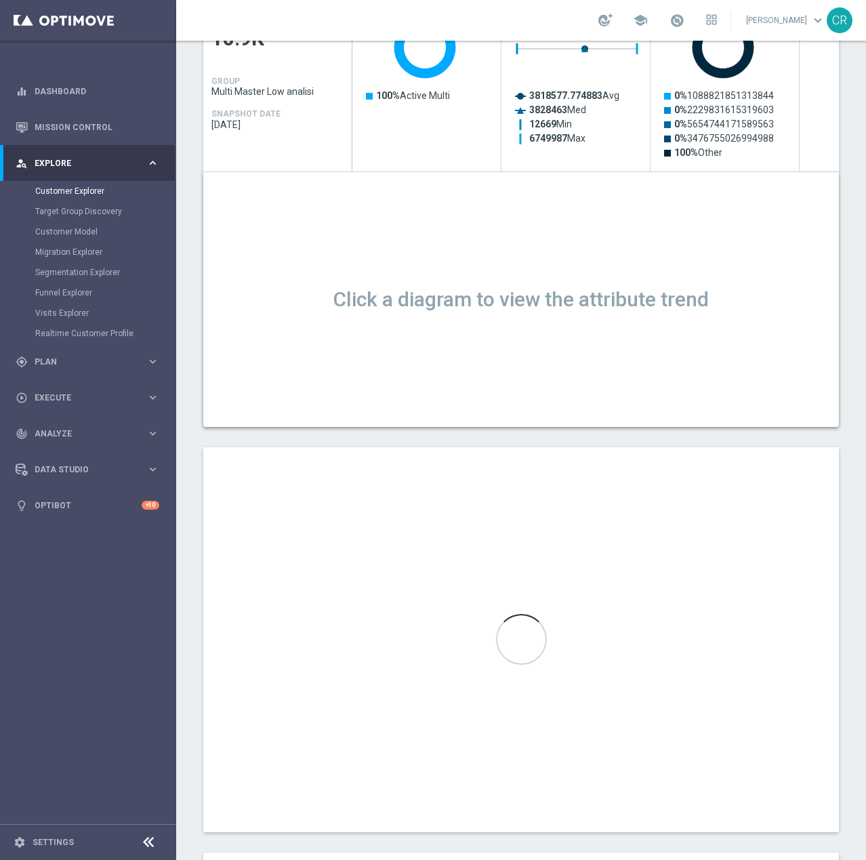
scroll to position [417, 0]
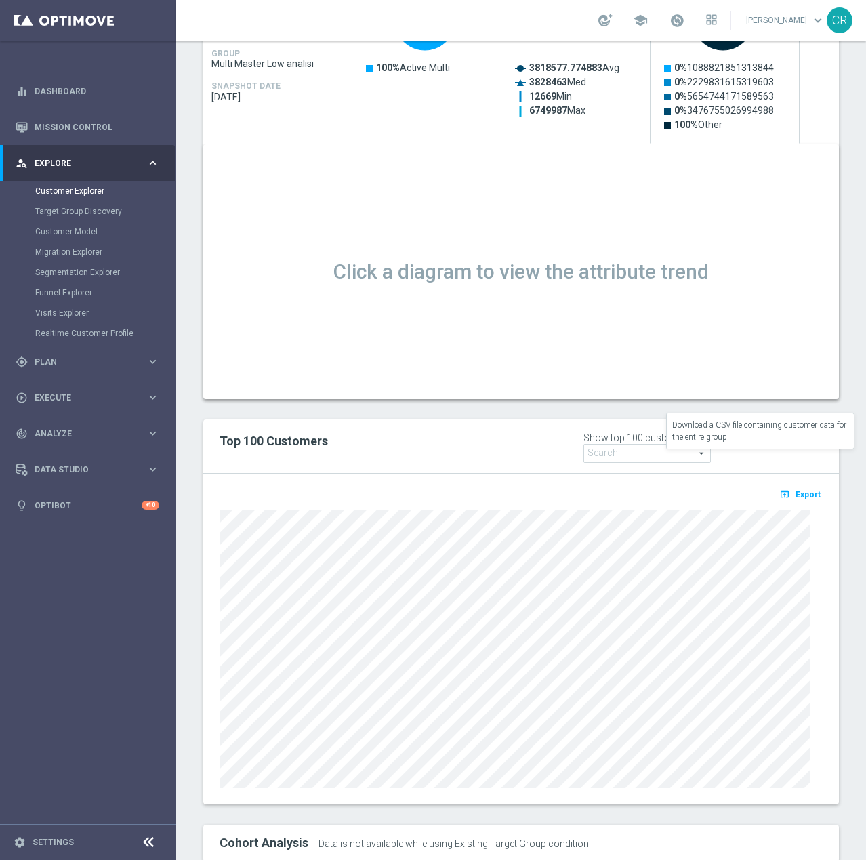
click at [803, 490] on span "Export" at bounding box center [807, 494] width 25 height 9
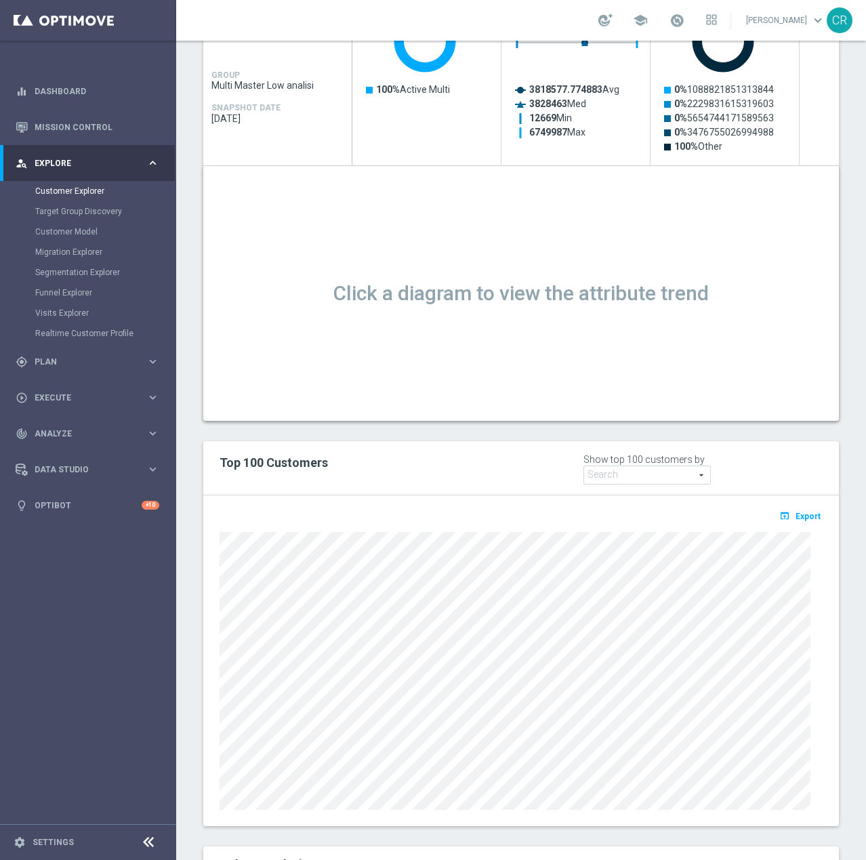
scroll to position [0, 0]
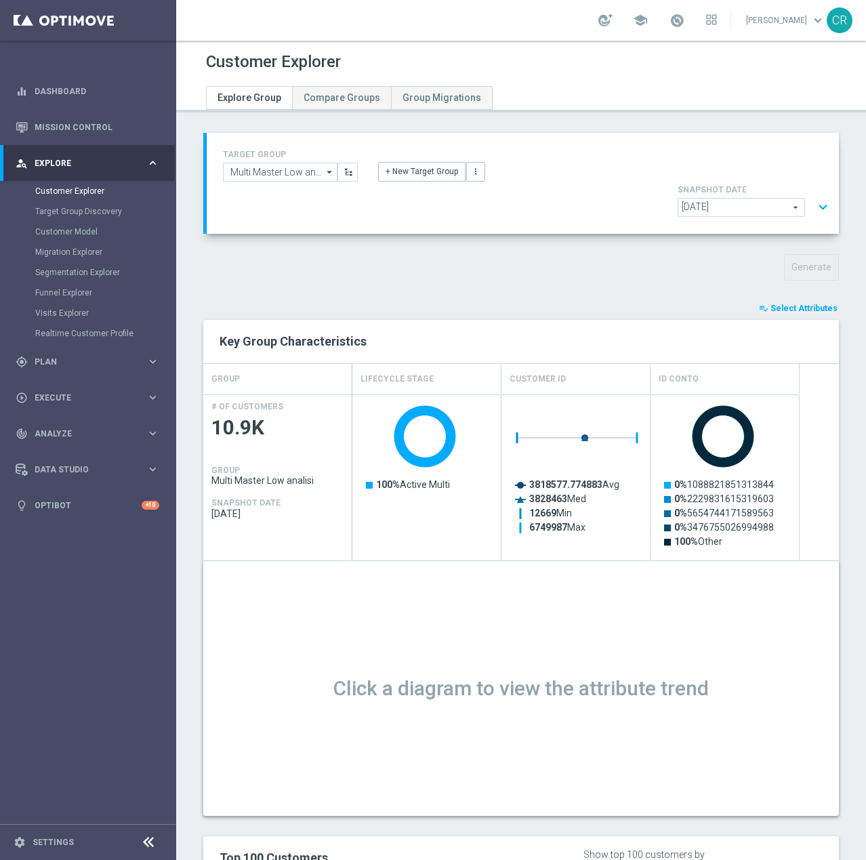
click at [819, 194] on button "expand_more" at bounding box center [823, 207] width 20 height 26
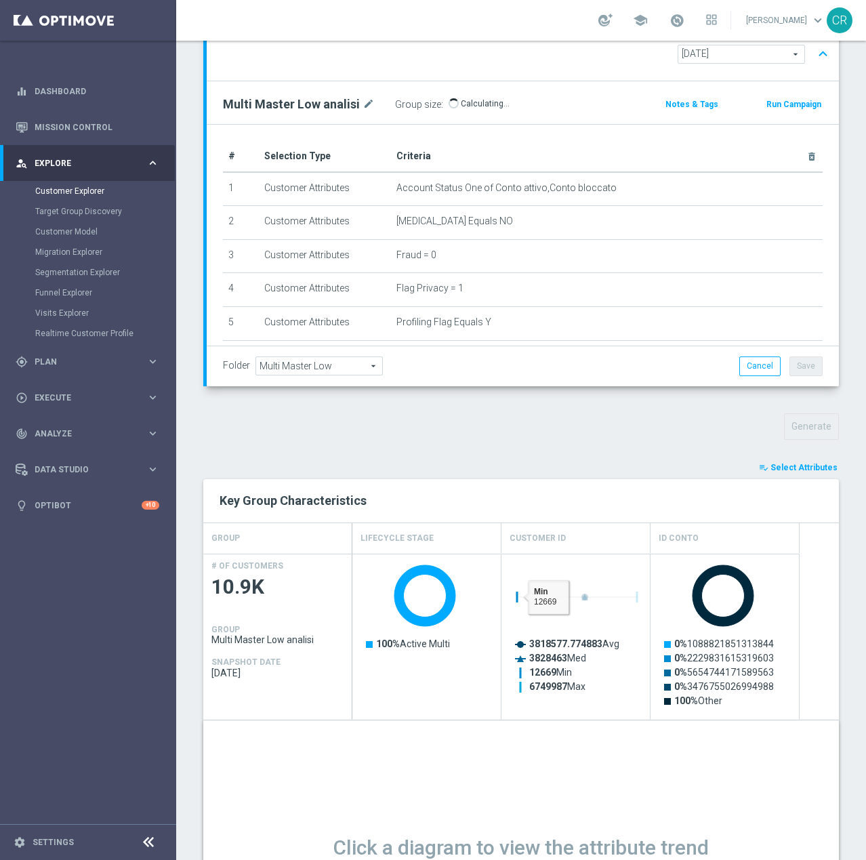
scroll to position [68, 0]
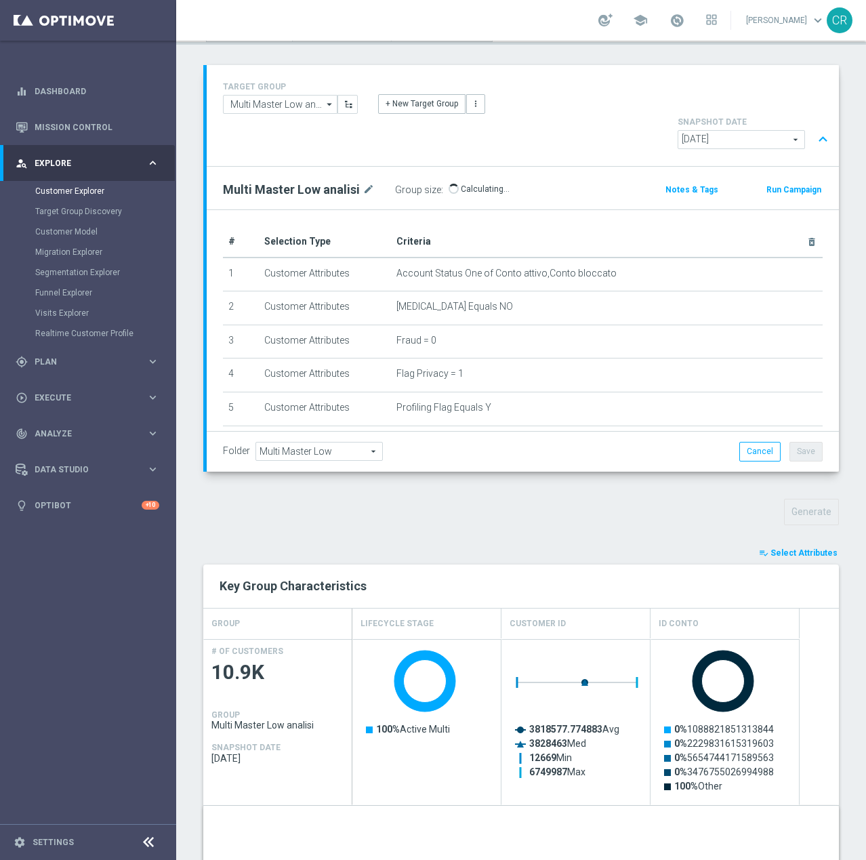
click at [260, 499] on div "Generate" at bounding box center [521, 512] width 656 height 26
click at [630, 450] on div "TARGET GROUP Multi Master Low analisi Multi Master Low analisi arrow_drop_down …" at bounding box center [521, 804] width 690 height 1478
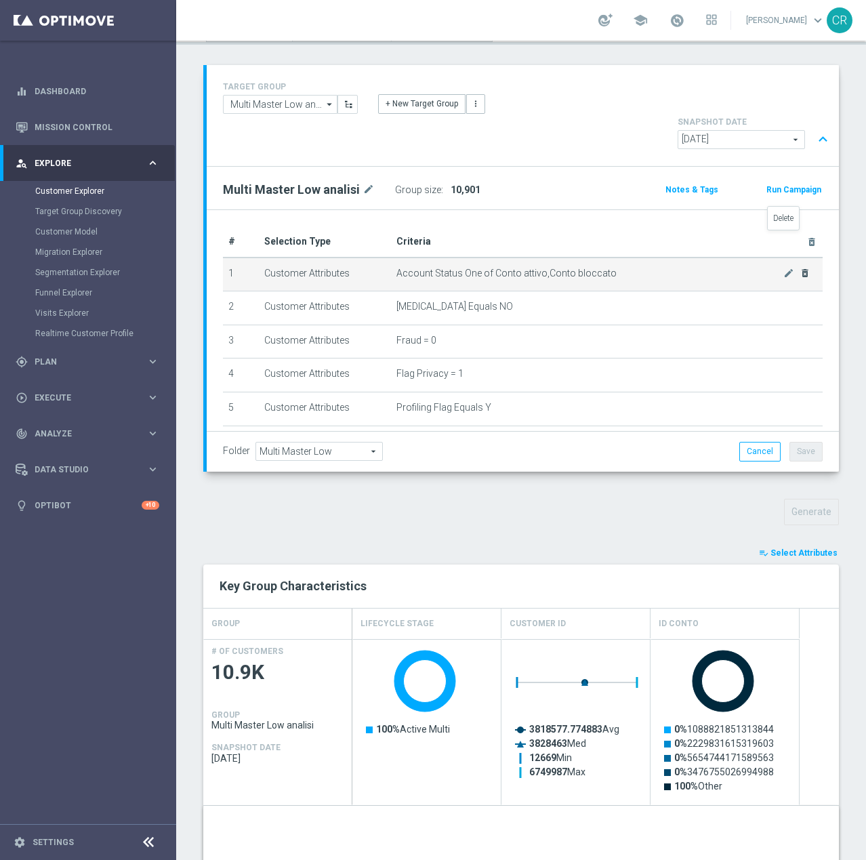
click at [799, 268] on icon "delete_forever" at bounding box center [804, 273] width 11 height 11
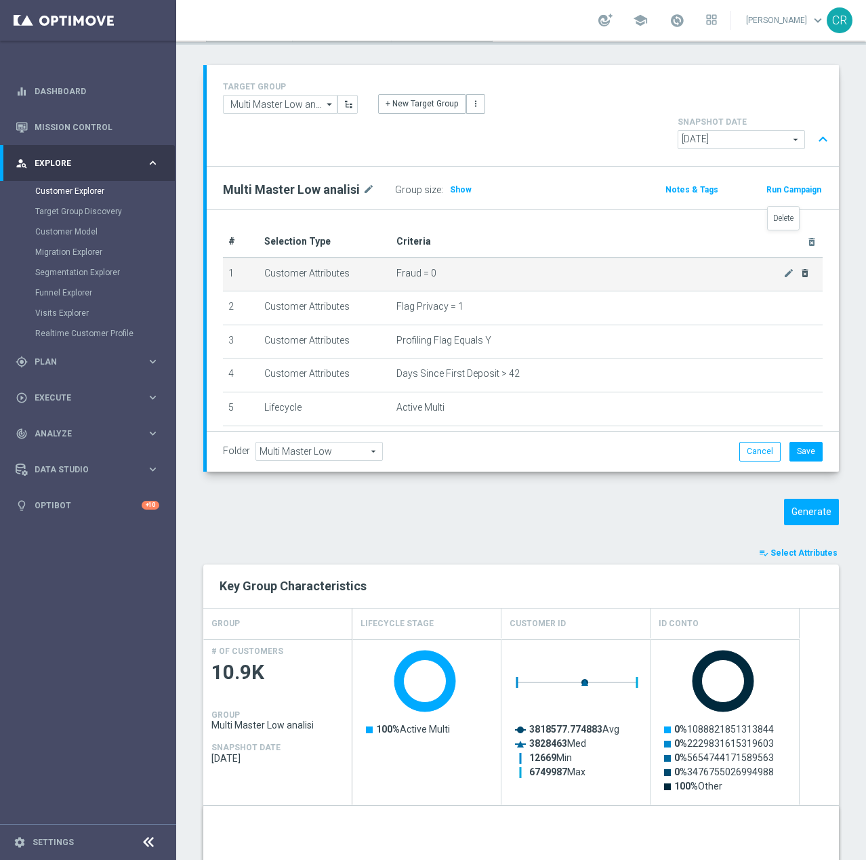
click at [799, 268] on icon "delete_forever" at bounding box center [804, 273] width 11 height 11
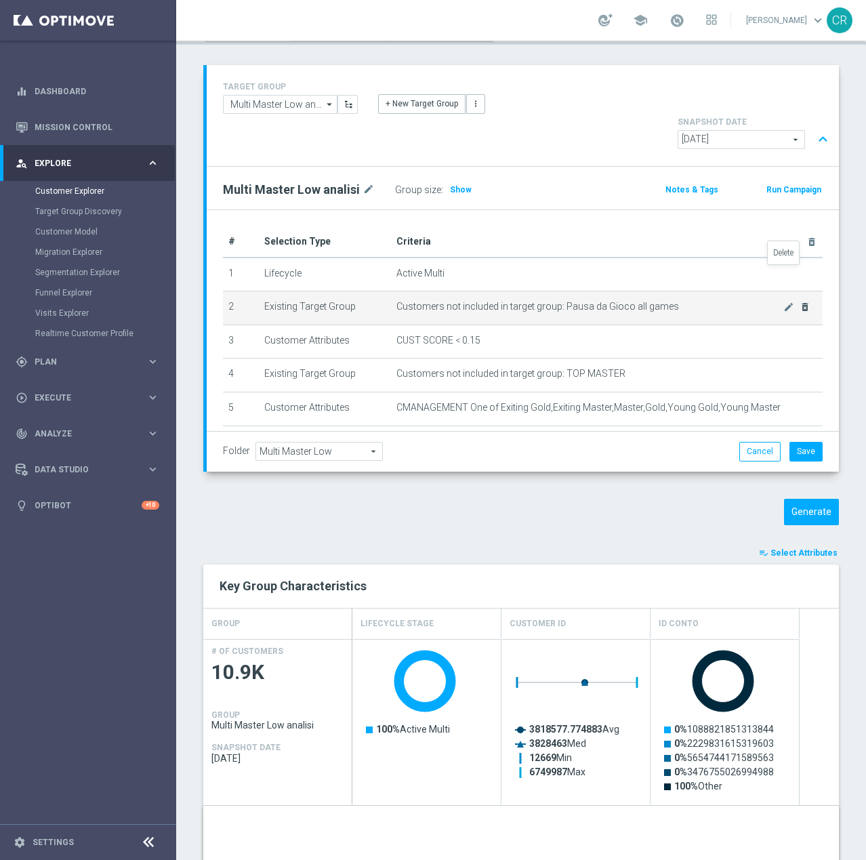
click at [799, 301] on icon "delete_forever" at bounding box center [804, 306] width 11 height 11
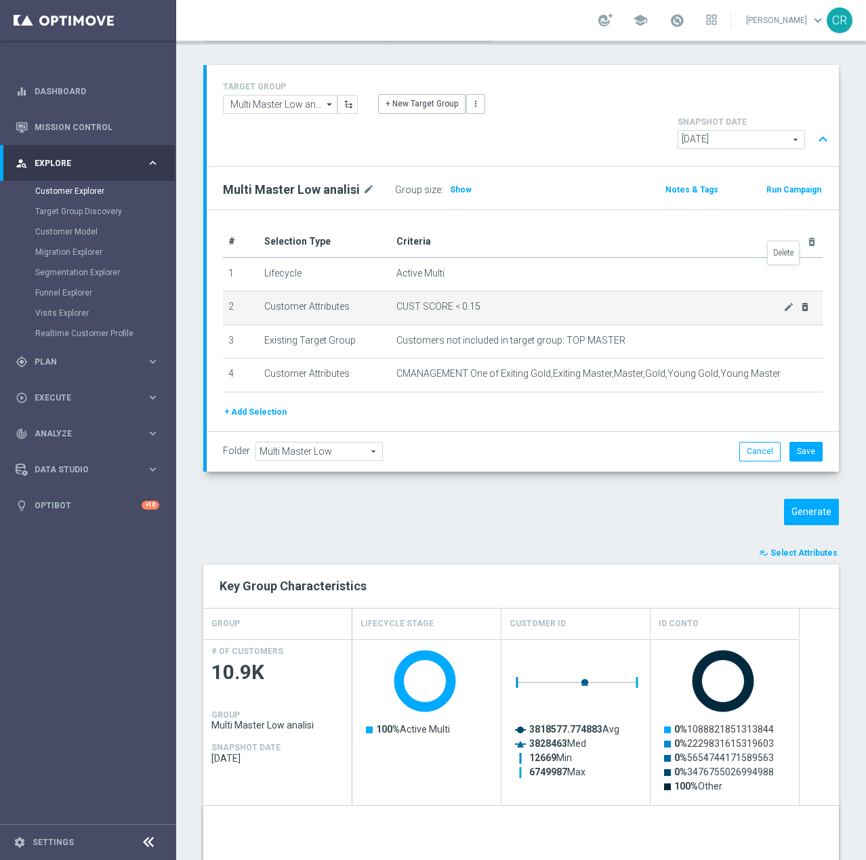
click at [799, 301] on icon "delete_forever" at bounding box center [804, 306] width 11 height 11
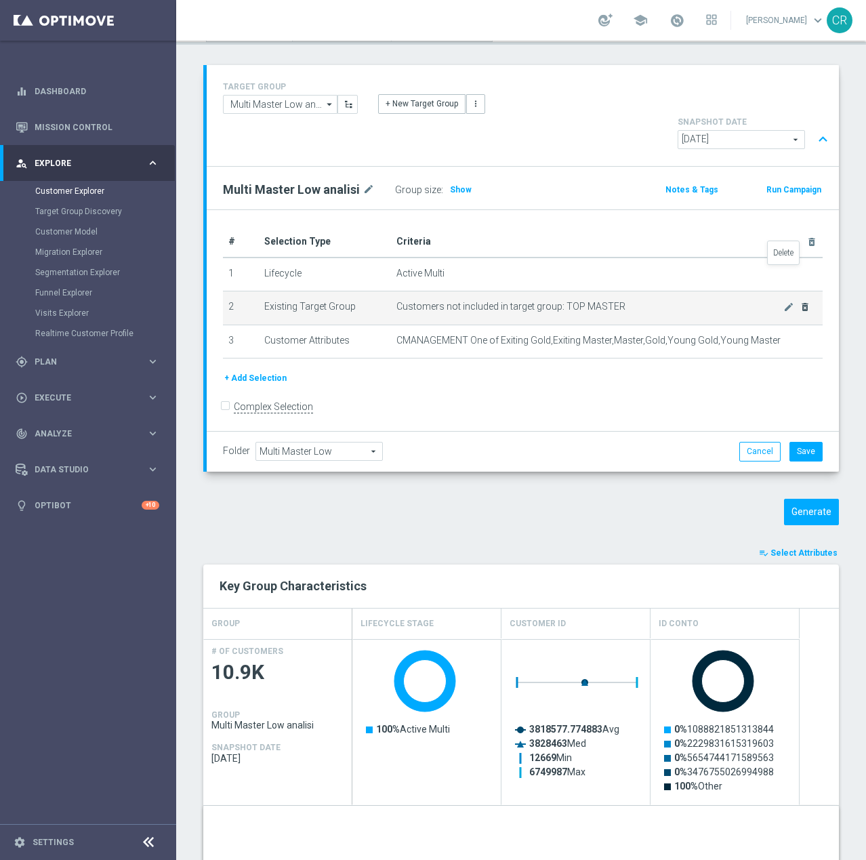
click at [799, 301] on icon "delete_forever" at bounding box center [804, 306] width 11 height 11
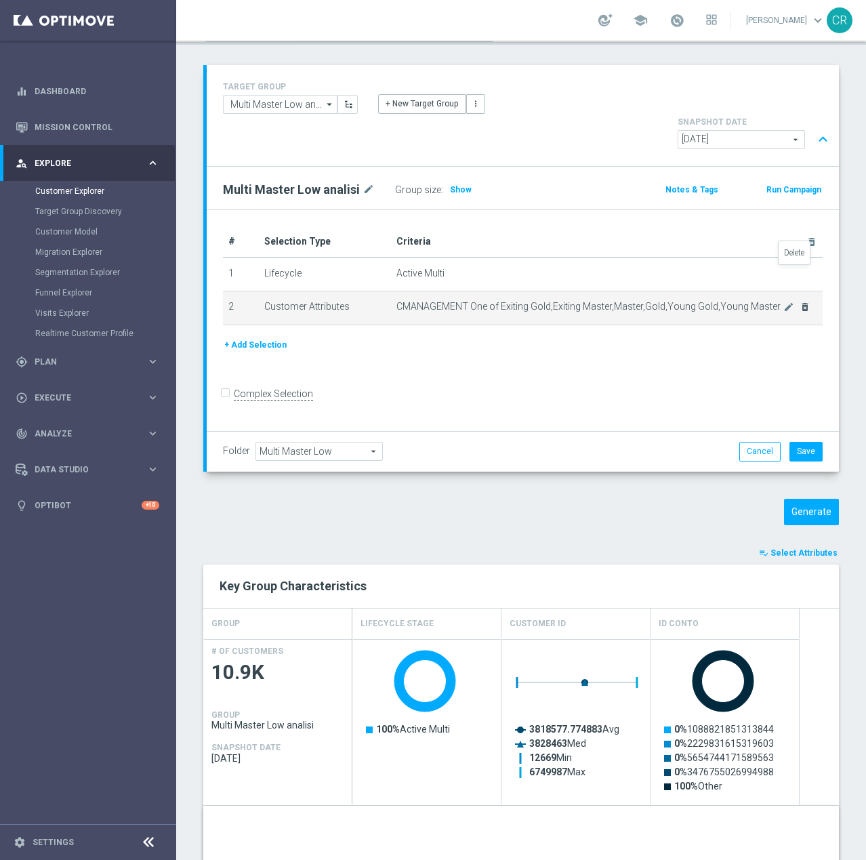
click at [799, 301] on icon "delete_forever" at bounding box center [804, 306] width 11 height 11
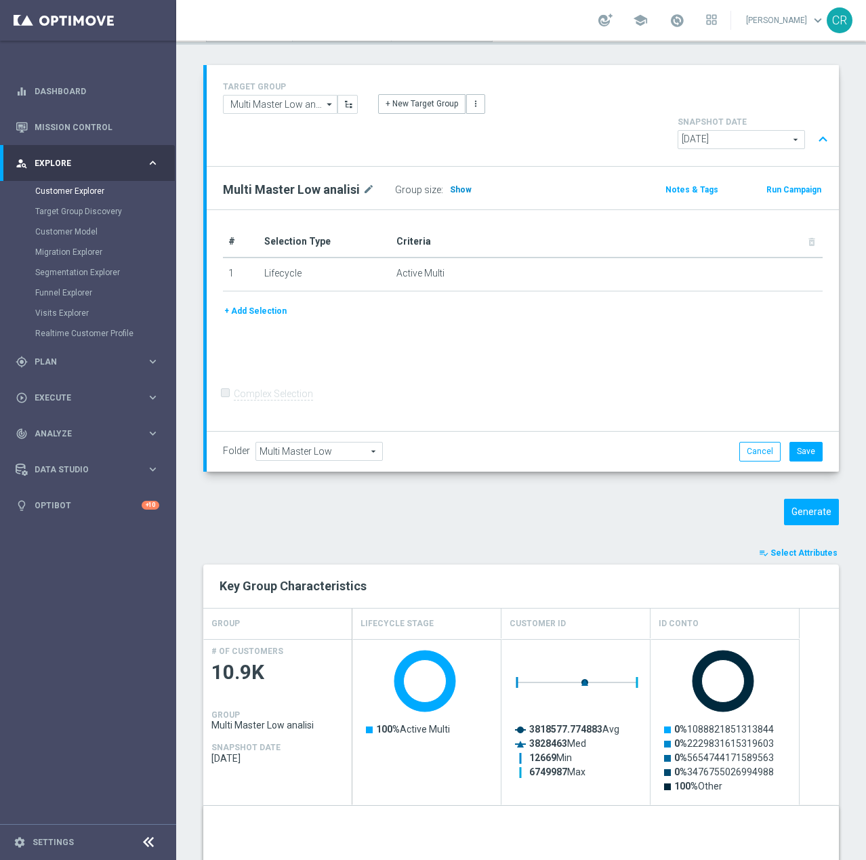
click at [463, 185] on span "Show" at bounding box center [461, 189] width 22 height 9
click at [542, 499] on div "Generate" at bounding box center [521, 512] width 656 height 26
click at [289, 105] on input "Multi Master Low analisi" at bounding box center [280, 104] width 114 height 19
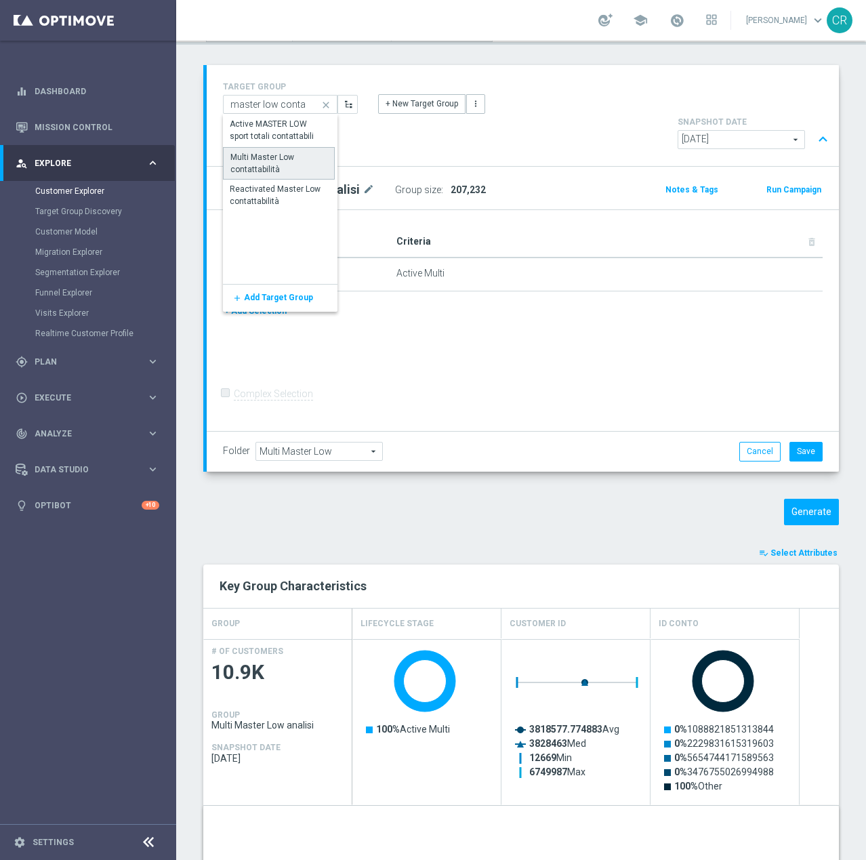
click at [264, 152] on div "Multi Master Low contattabilità" at bounding box center [278, 163] width 97 height 24
type input "Multi Master Low contattabilità"
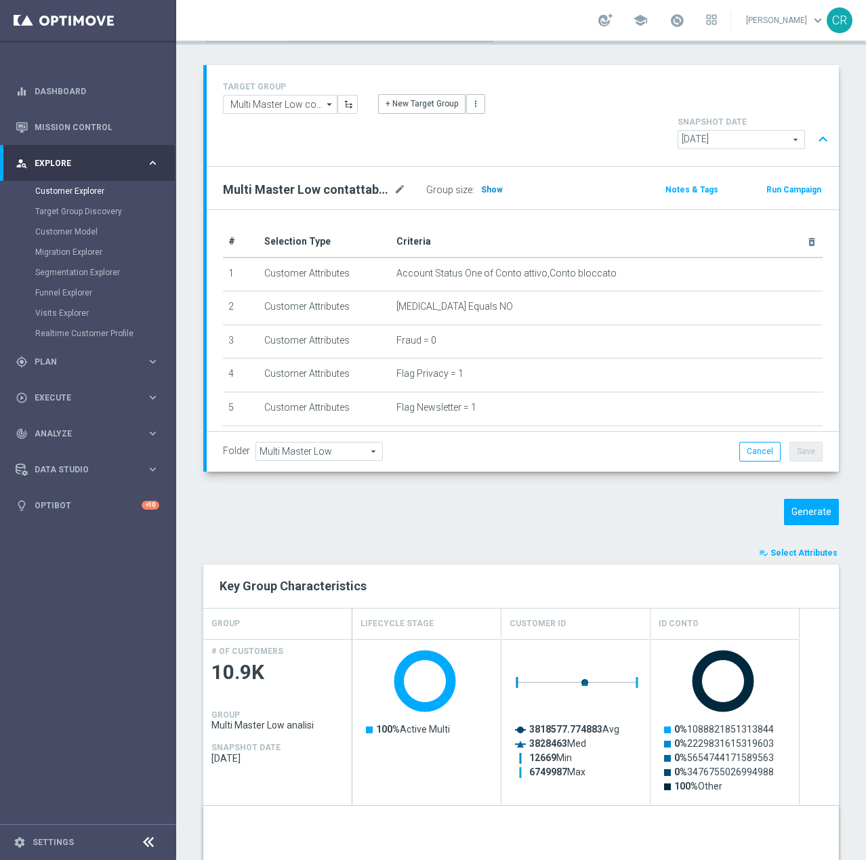
click at [495, 185] on span "Show" at bounding box center [492, 189] width 22 height 9
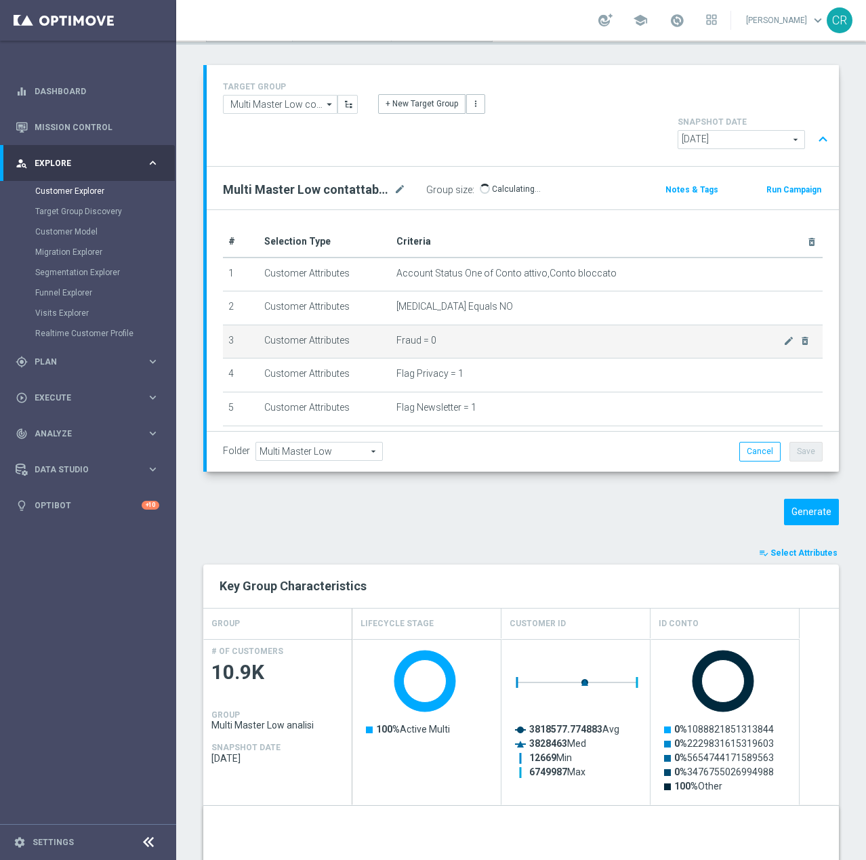
click at [578, 324] on td "Fraud = 0 mode_edit delete_forever" at bounding box center [607, 341] width 432 height 34
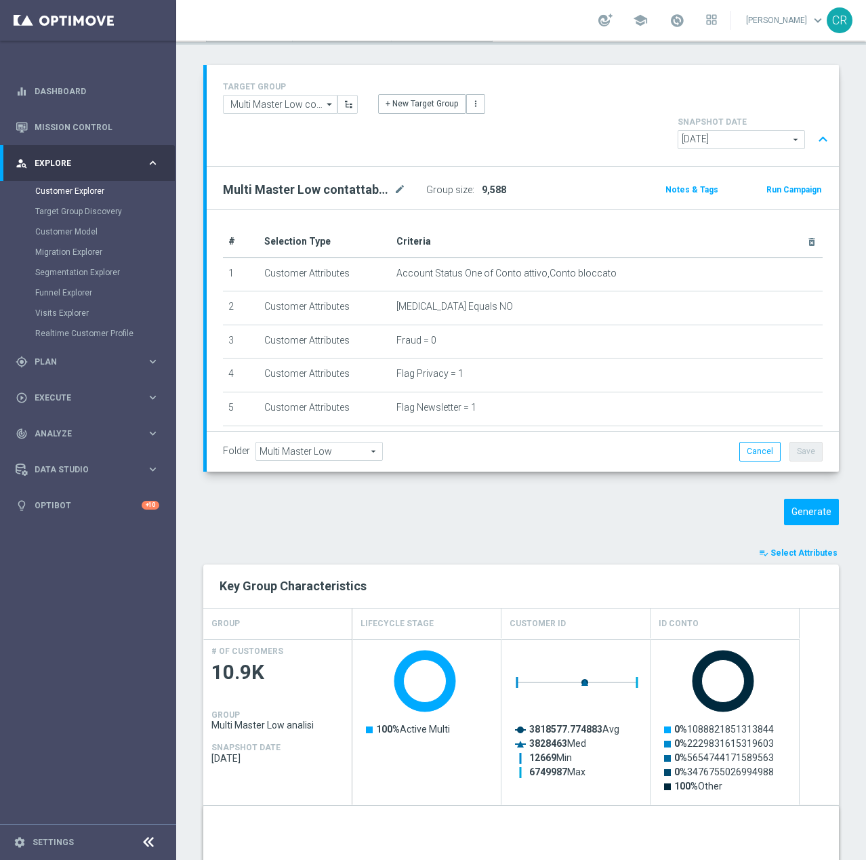
click at [644, 499] on div "Generate" at bounding box center [521, 512] width 656 height 26
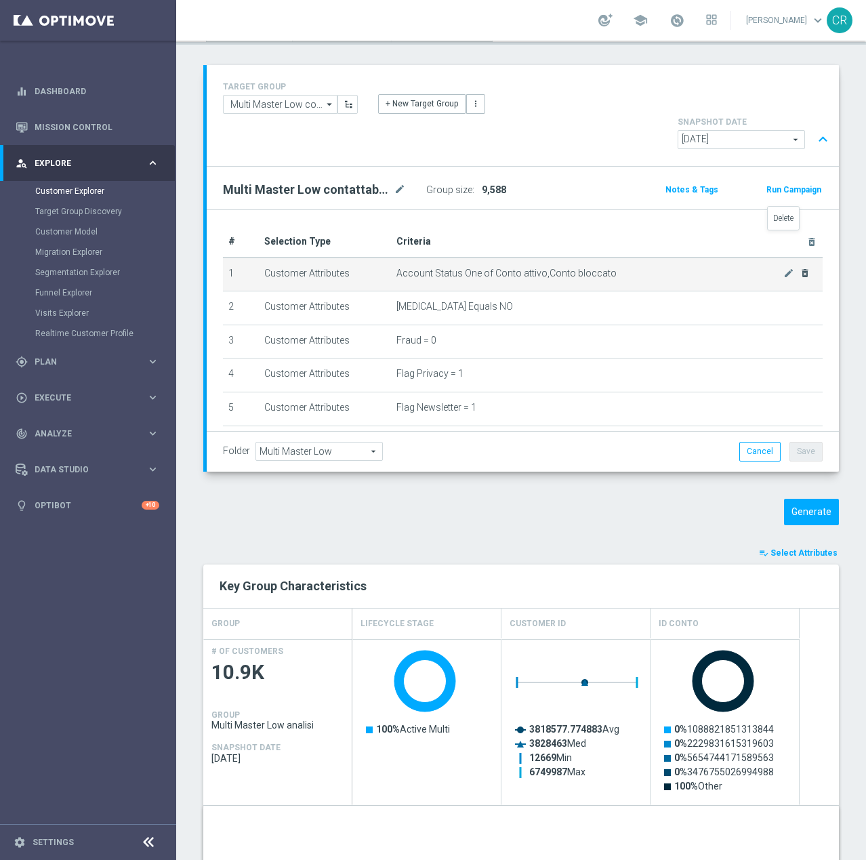
click at [799, 268] on icon "delete_forever" at bounding box center [804, 273] width 11 height 11
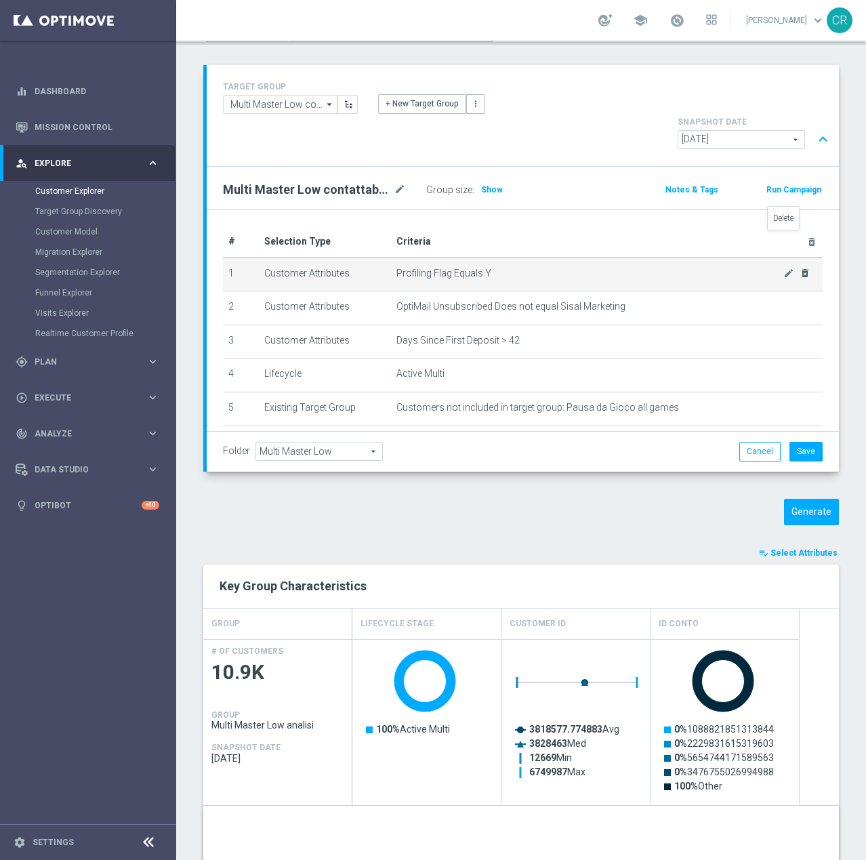
click at [799, 268] on icon "delete_forever" at bounding box center [804, 273] width 11 height 11
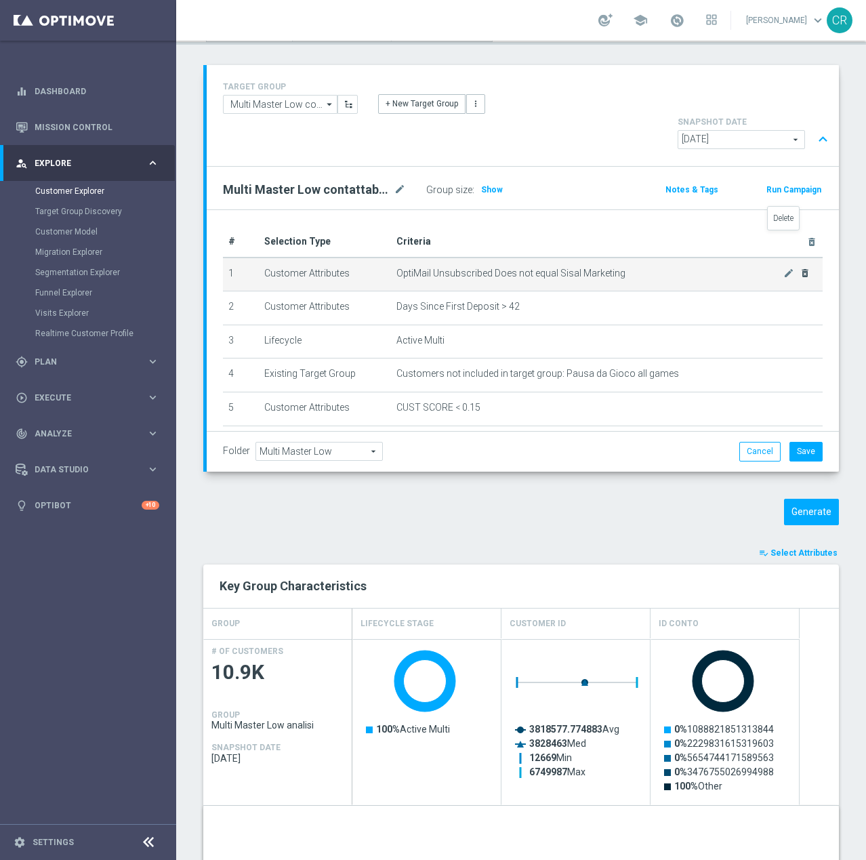
click at [799, 268] on icon "delete_forever" at bounding box center [804, 273] width 11 height 11
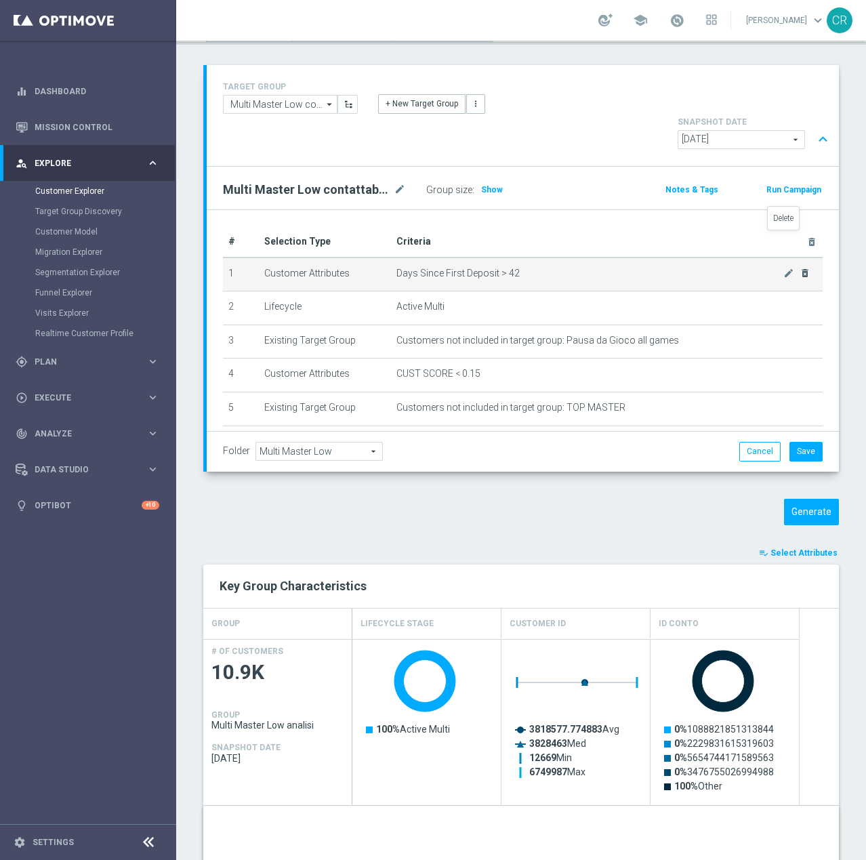
click at [799, 268] on icon "delete_forever" at bounding box center [804, 273] width 11 height 11
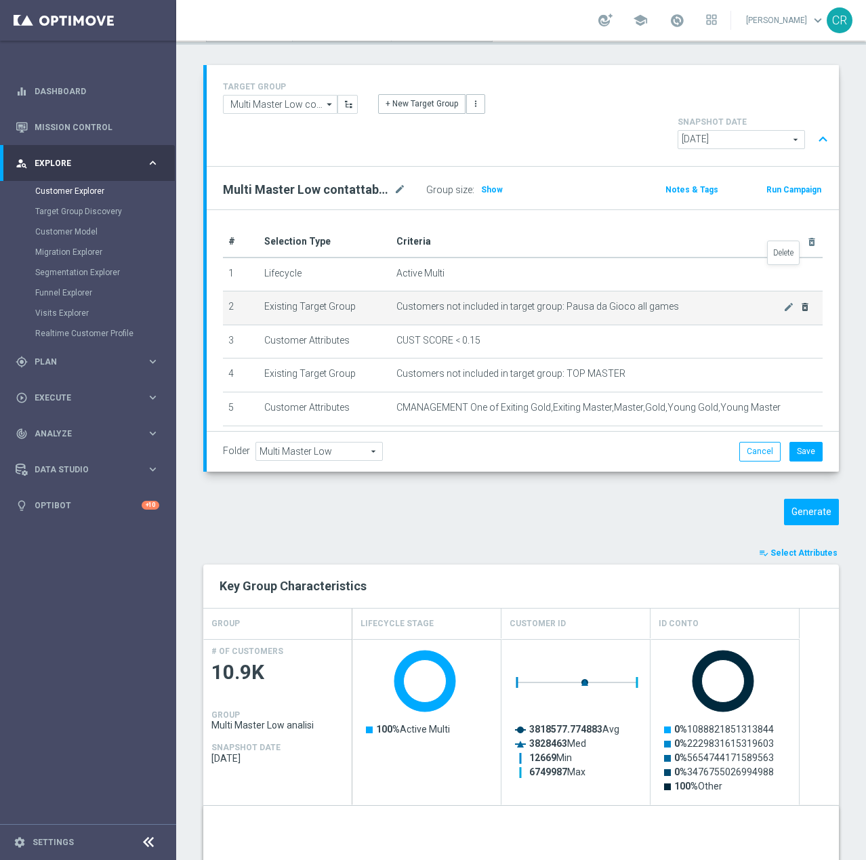
click at [799, 301] on icon "delete_forever" at bounding box center [804, 306] width 11 height 11
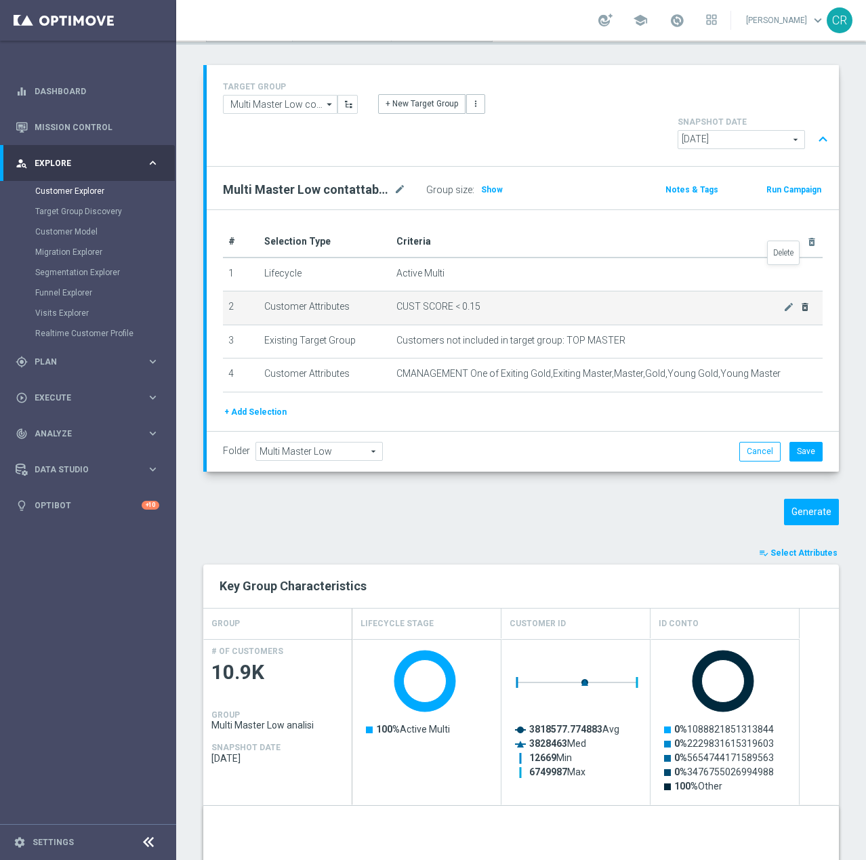
click at [799, 301] on icon "delete_forever" at bounding box center [804, 306] width 11 height 11
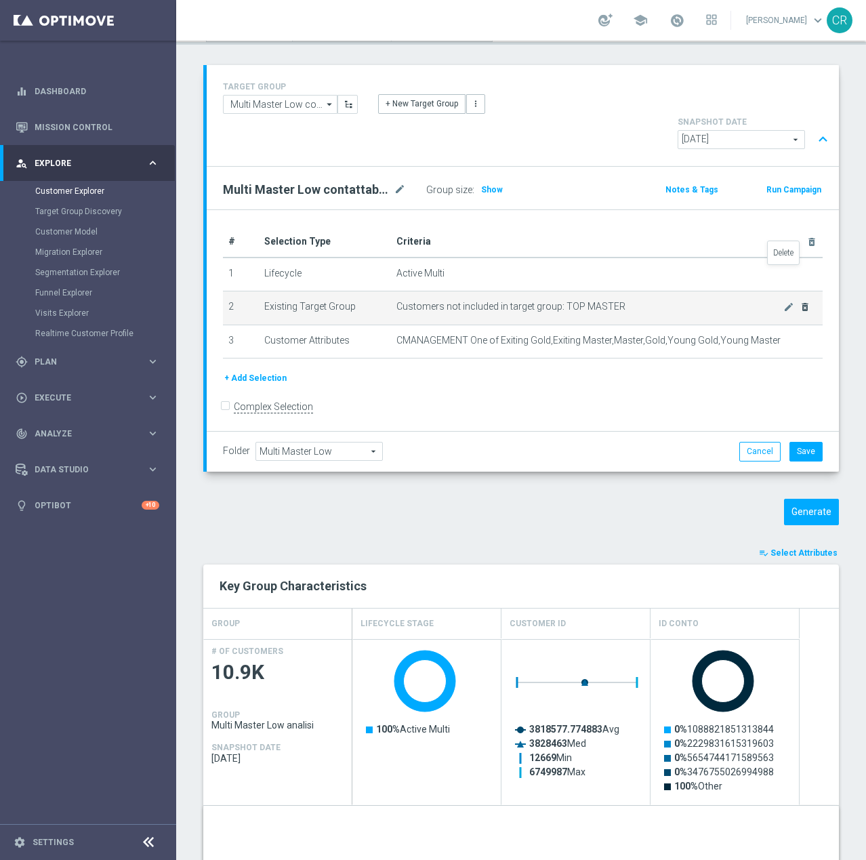
click at [799, 301] on icon "delete_forever" at bounding box center [804, 306] width 11 height 11
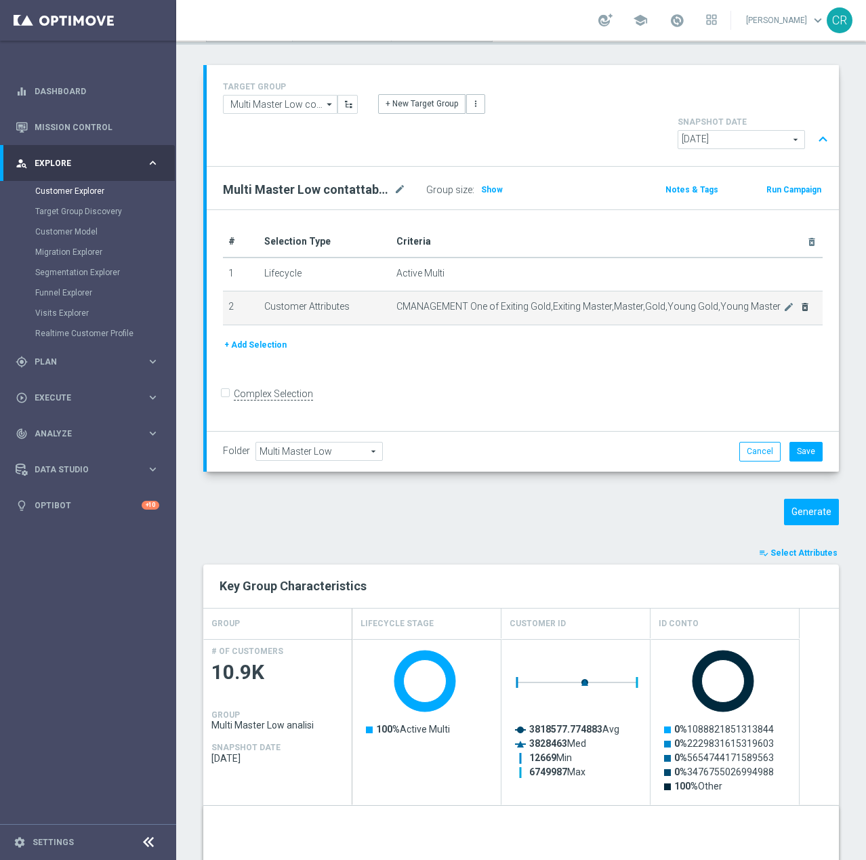
click at [784, 301] on div "mode_edit delete_forever" at bounding box center [796, 307] width 27 height 12
click at [799, 301] on icon "delete_forever" at bounding box center [804, 306] width 11 height 11
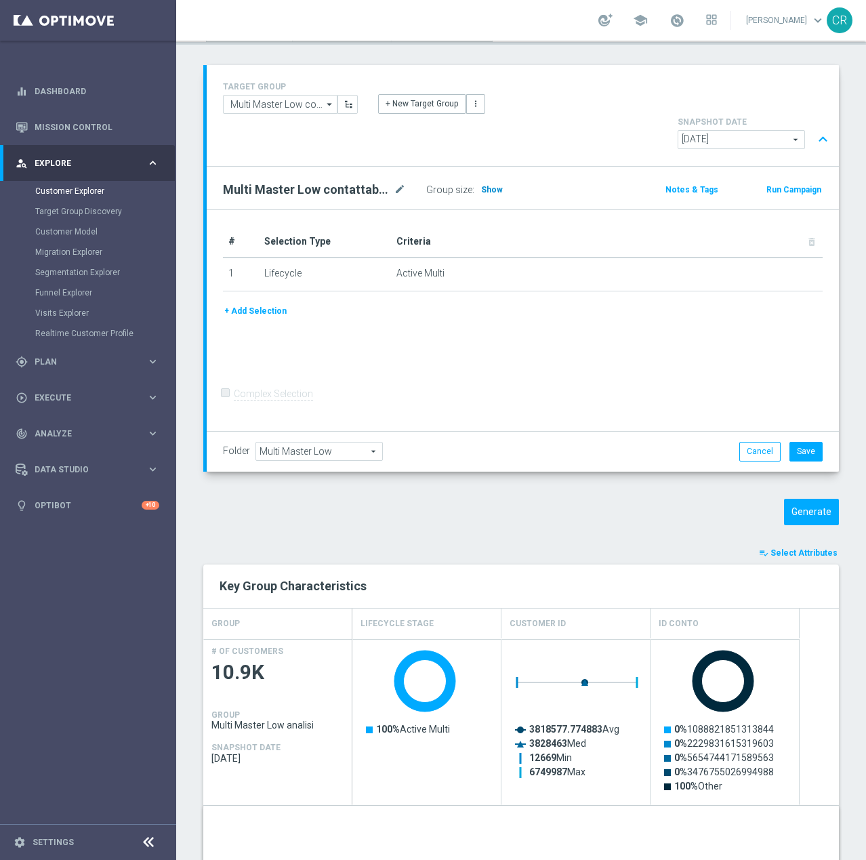
click at [486, 185] on span "Show" at bounding box center [492, 189] width 22 height 9
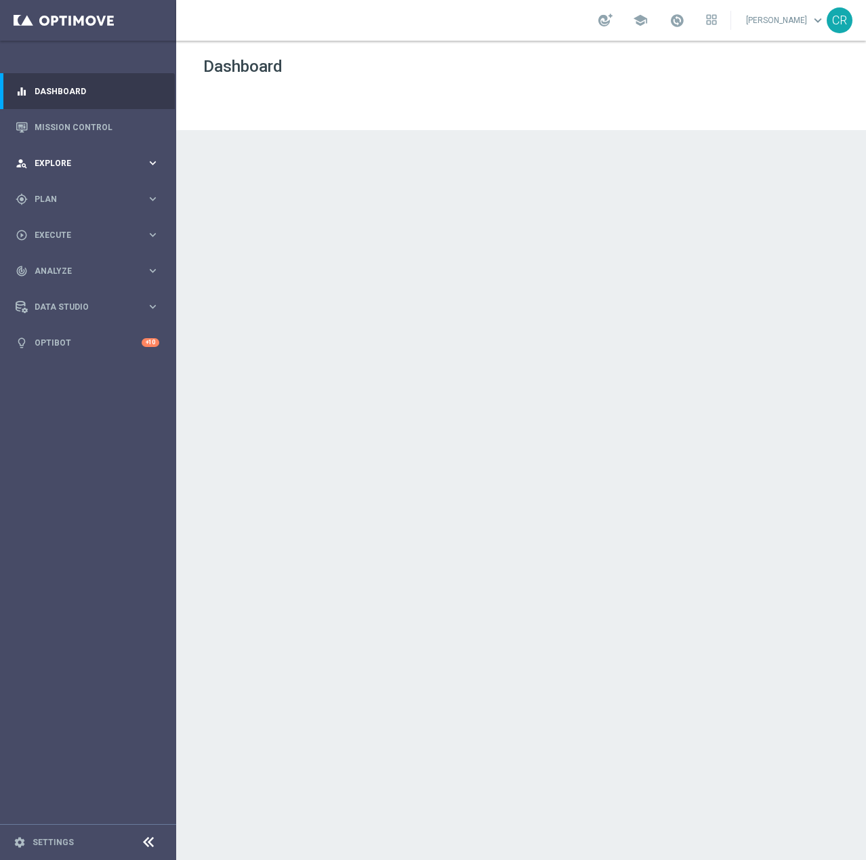
click at [76, 162] on span "Explore" at bounding box center [91, 163] width 112 height 8
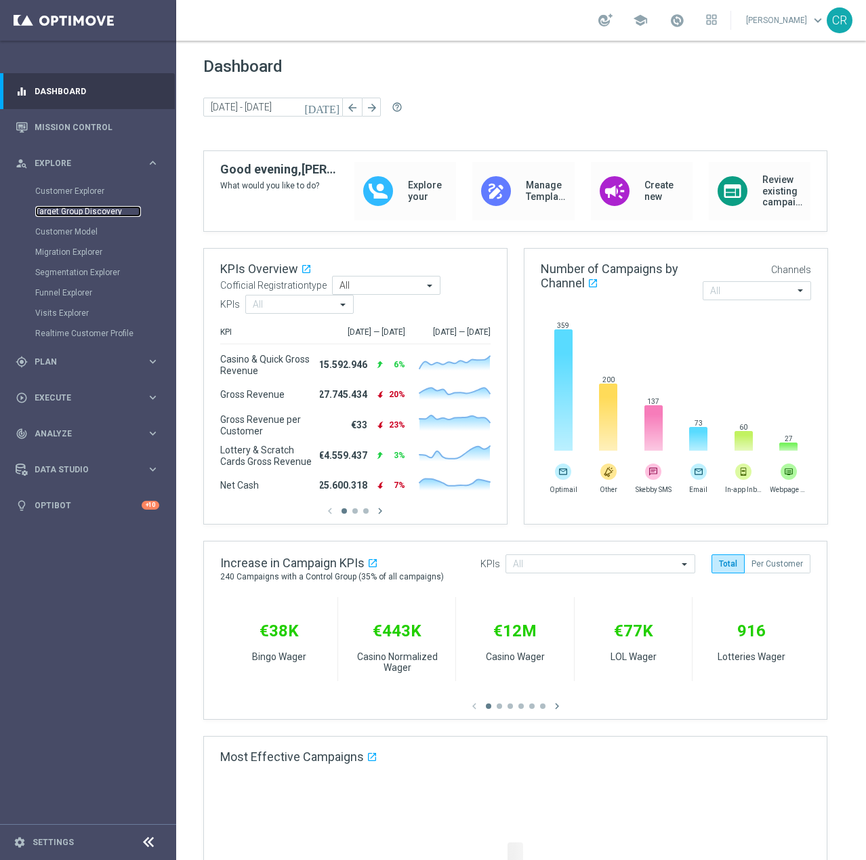
click at [75, 211] on link "Target Group Discovery" at bounding box center [88, 211] width 106 height 11
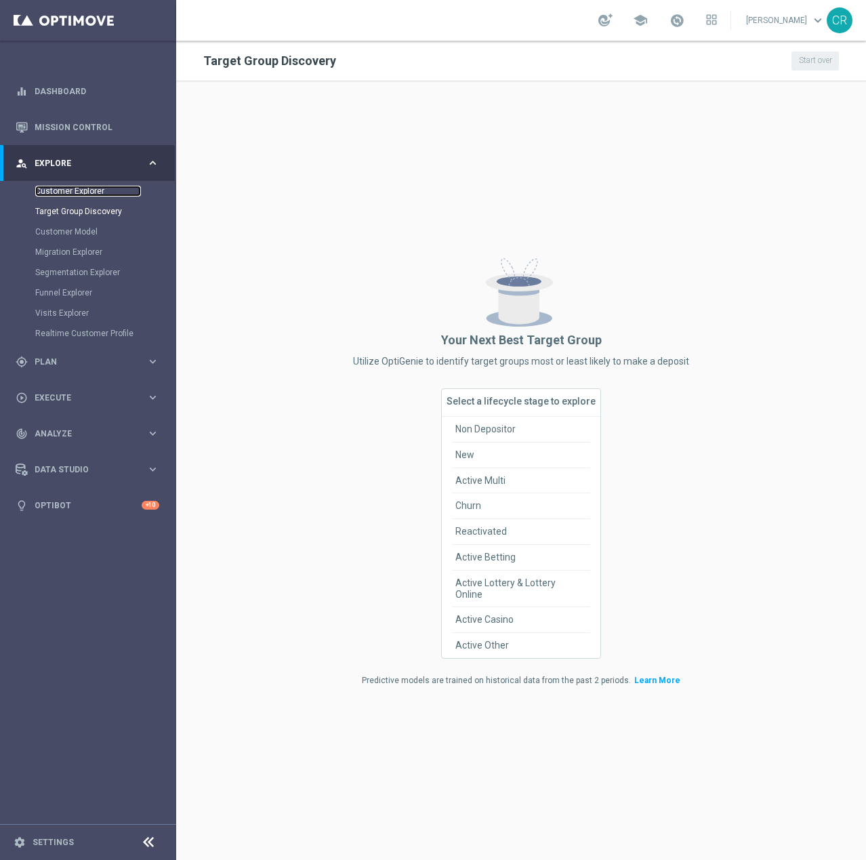
click at [75, 191] on link "Customer Explorer" at bounding box center [88, 191] width 106 height 11
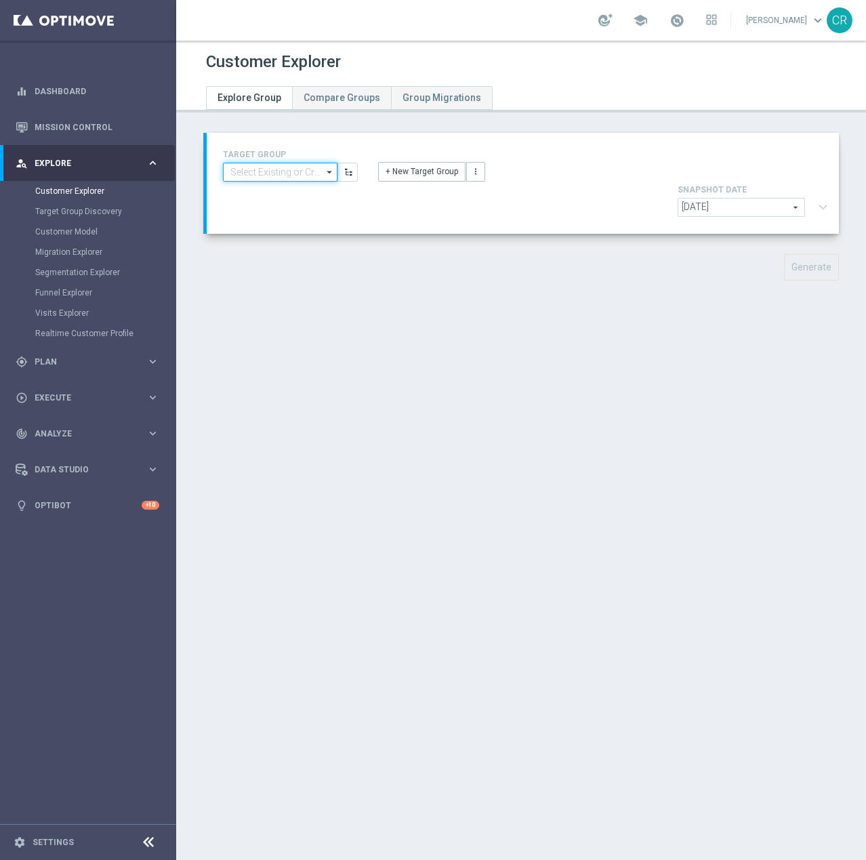
click at [281, 172] on input at bounding box center [280, 172] width 114 height 19
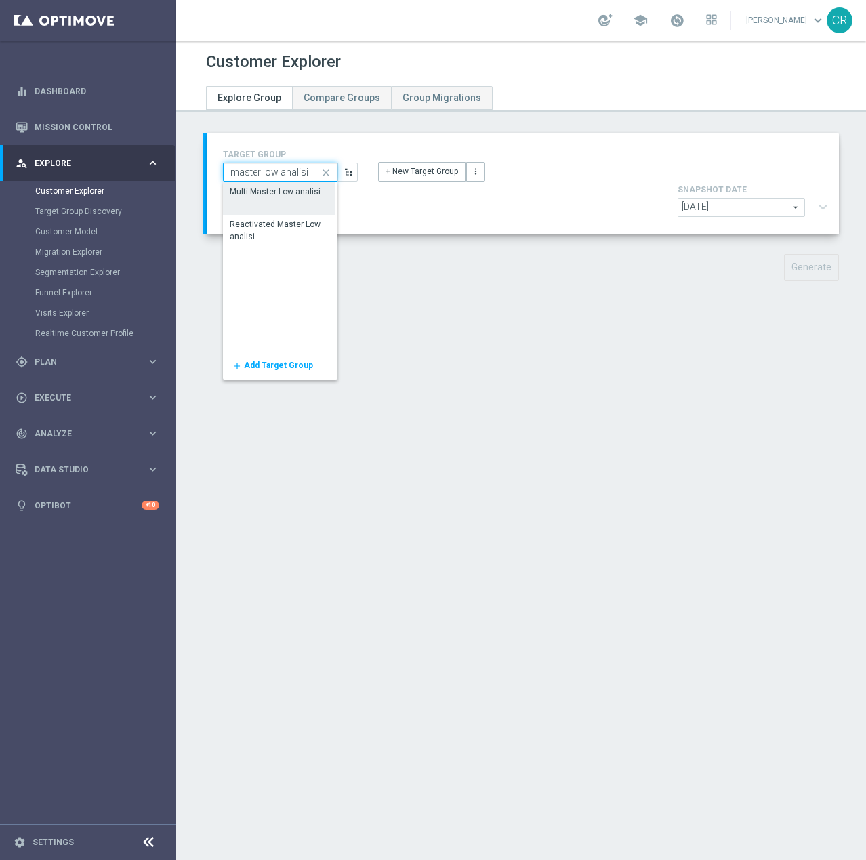
type input "master low analisi"
click at [281, 195] on div "Multi Master Low analisi" at bounding box center [275, 192] width 91 height 12
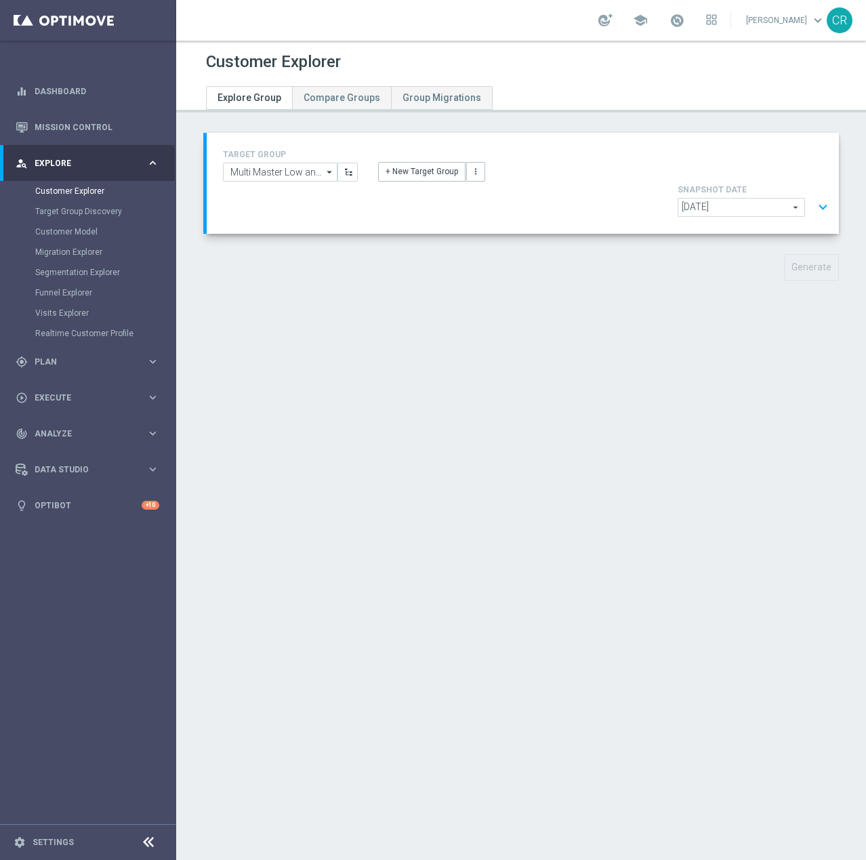
click at [757, 198] on span "[DATE]" at bounding box center [741, 207] width 126 height 18
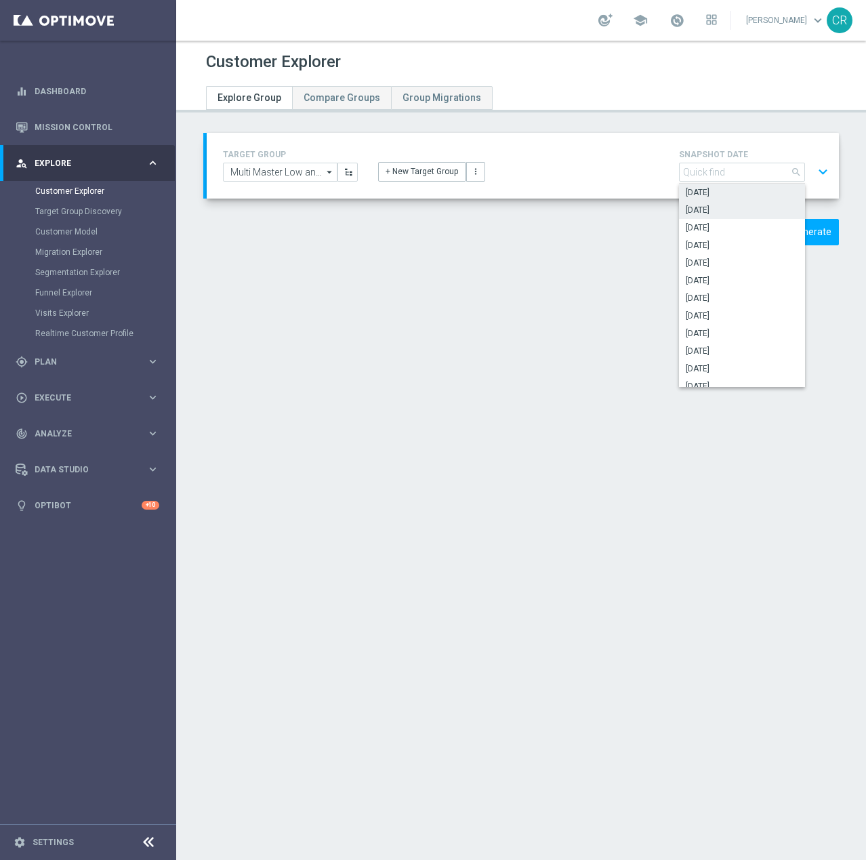
click at [725, 210] on span "[DATE]" at bounding box center [742, 210] width 112 height 11
type input "[DATE]"
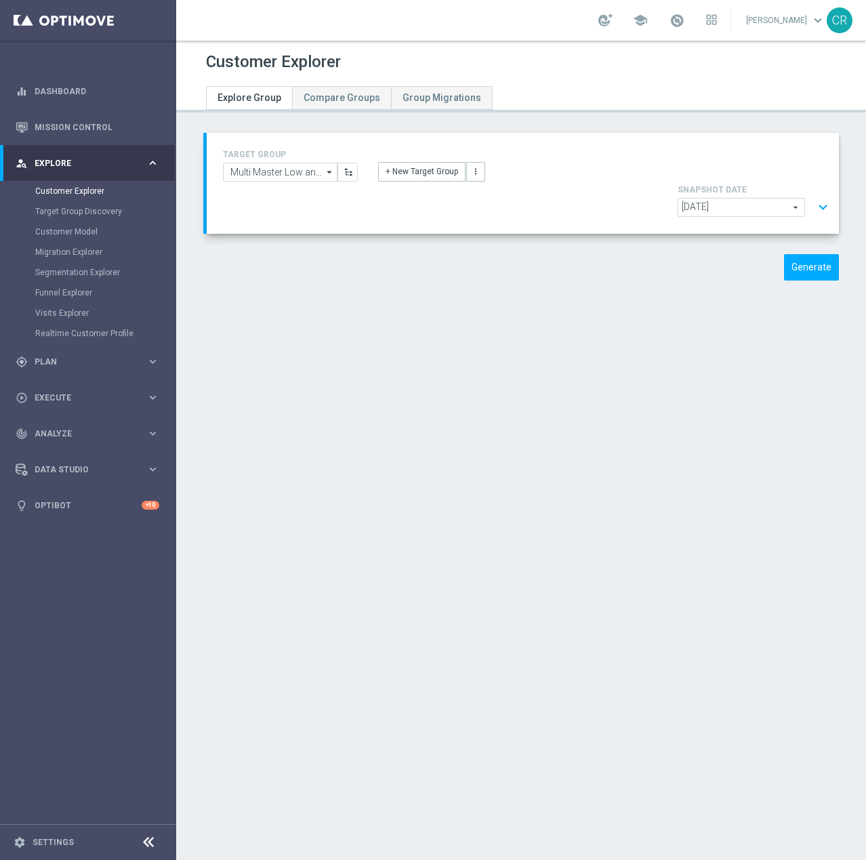
click at [813, 194] on button "expand_more" at bounding box center [823, 207] width 20 height 26
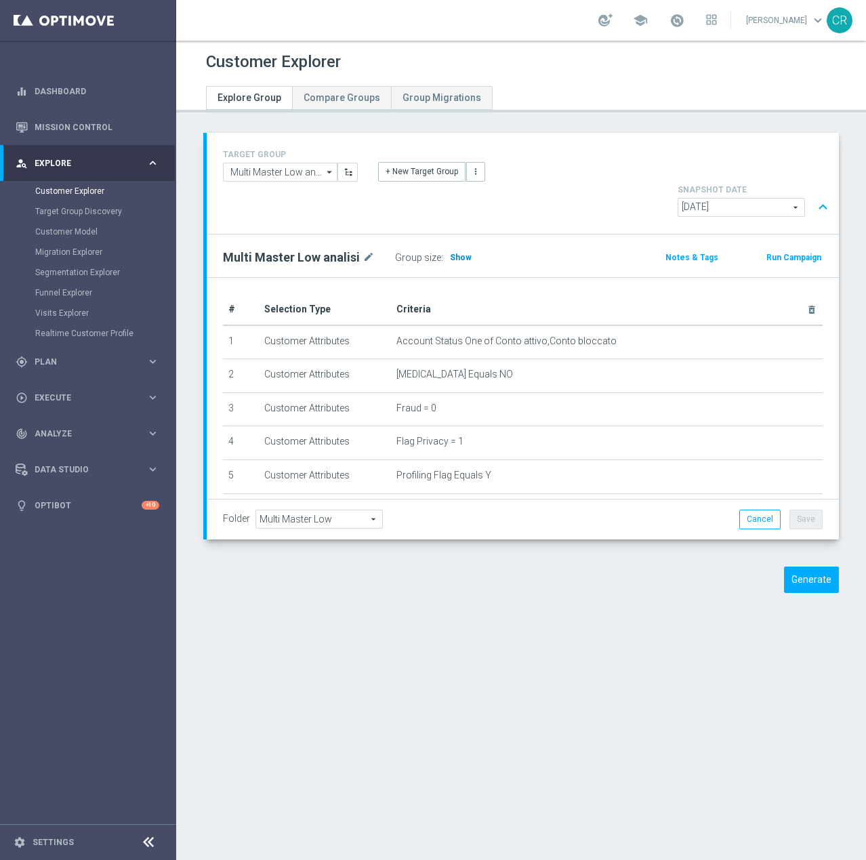
click at [461, 250] on h3 "Show" at bounding box center [460, 257] width 24 height 15
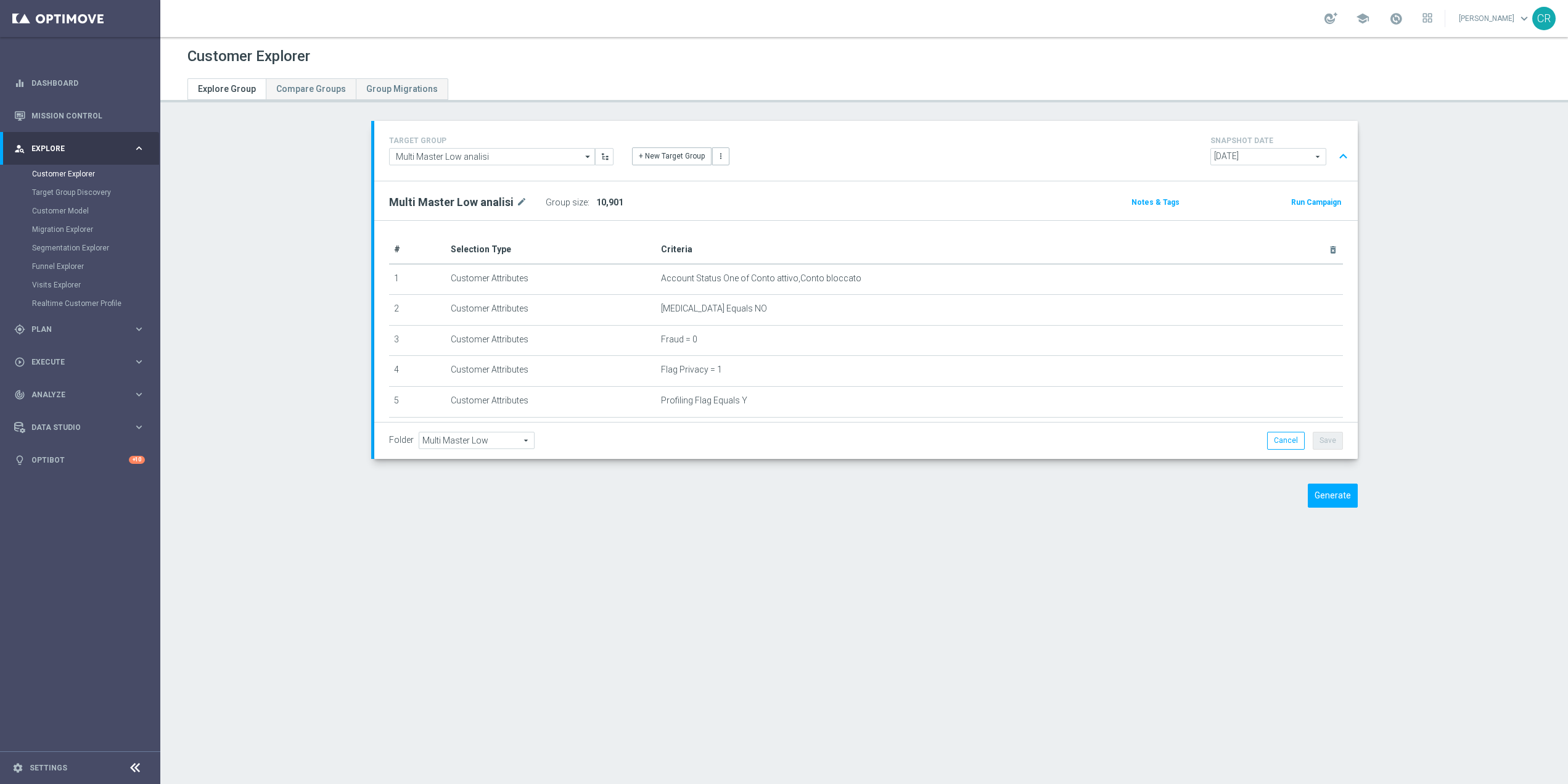
scroll to position [2115, 0]
